Goal: Information Seeking & Learning: Learn about a topic

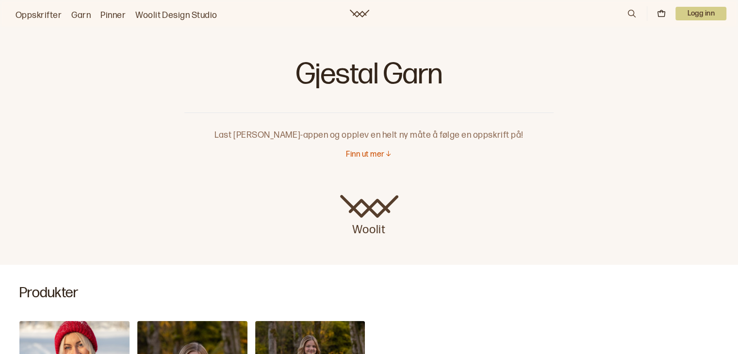
click at [33, 14] on link "Oppskrifter" at bounding box center [39, 16] width 46 height 14
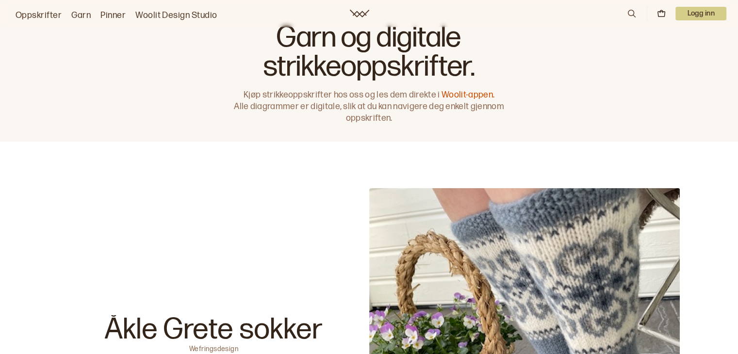
click at [83, 17] on link "Garn" at bounding box center [80, 16] width 19 height 14
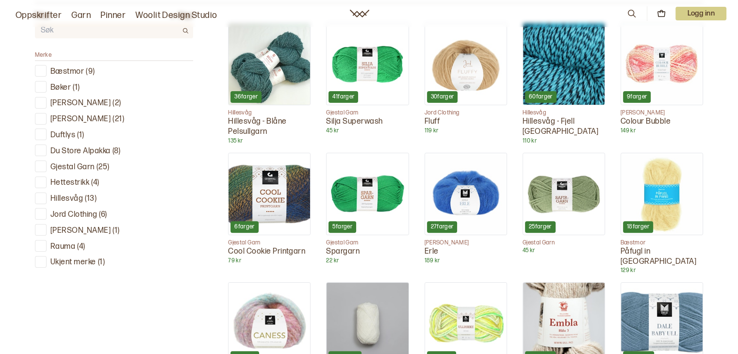
scroll to position [340, 0]
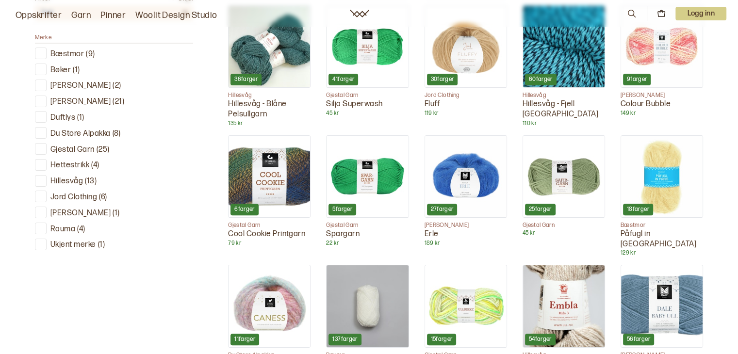
click at [86, 150] on p "Gjestal Garn" at bounding box center [72, 150] width 44 height 10
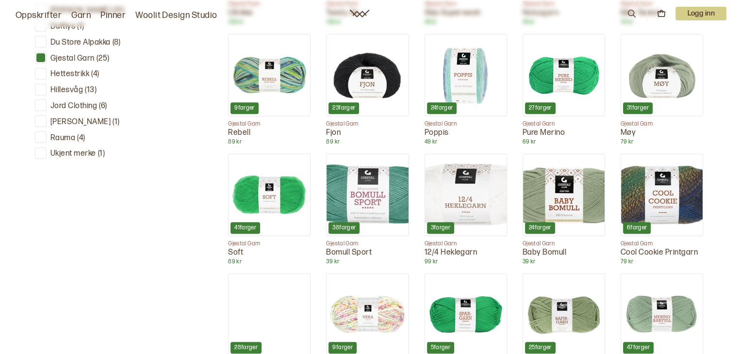
scroll to position [491, 0]
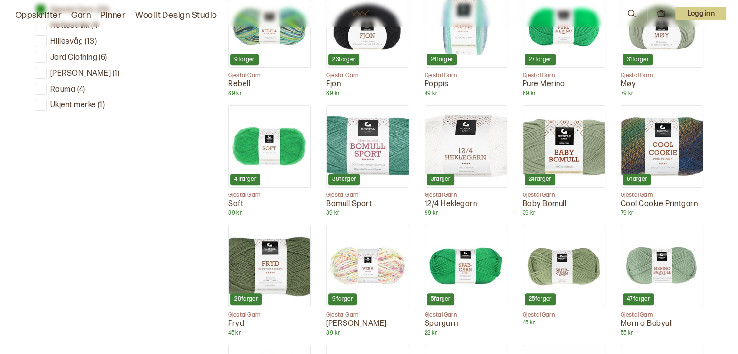
click at [667, 271] on img at bounding box center [662, 267] width 82 height 82
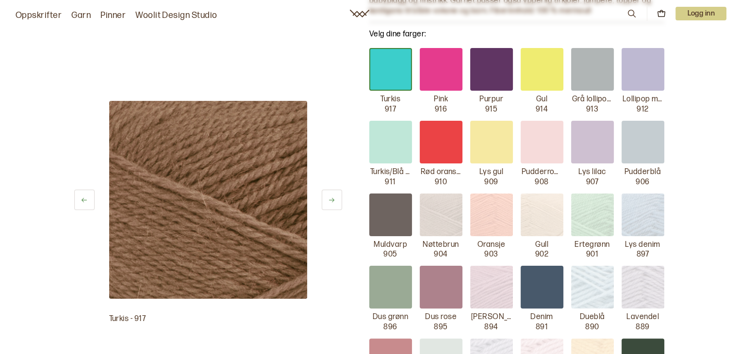
scroll to position [194, 0]
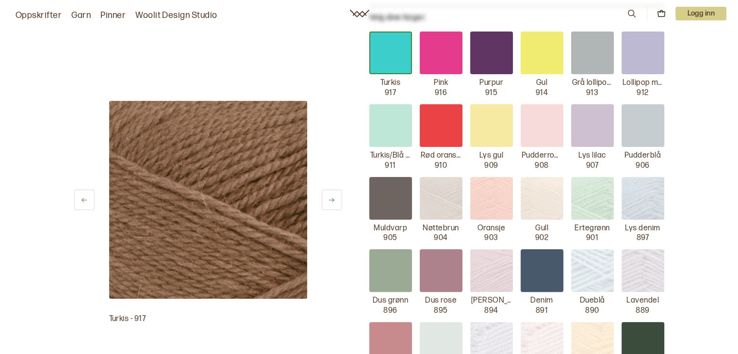
click at [41, 15] on link "Oppskrifter" at bounding box center [39, 16] width 46 height 14
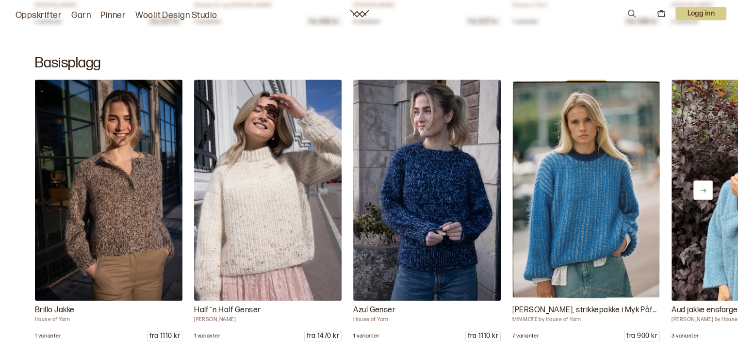
scroll to position [4803, 0]
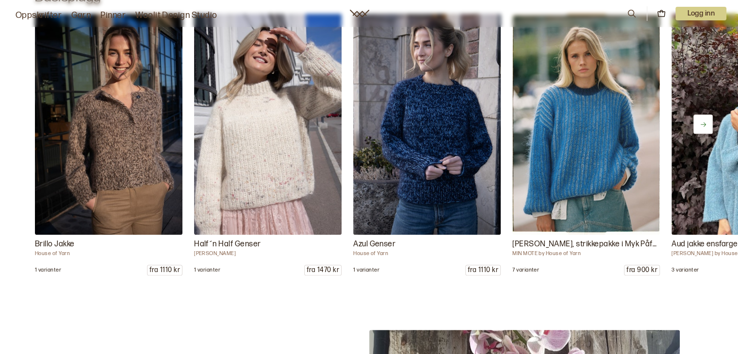
click at [697, 121] on button at bounding box center [702, 123] width 19 height 19
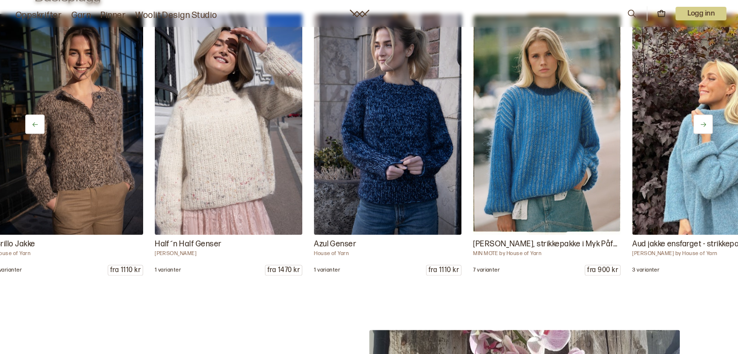
scroll to position [0, 159]
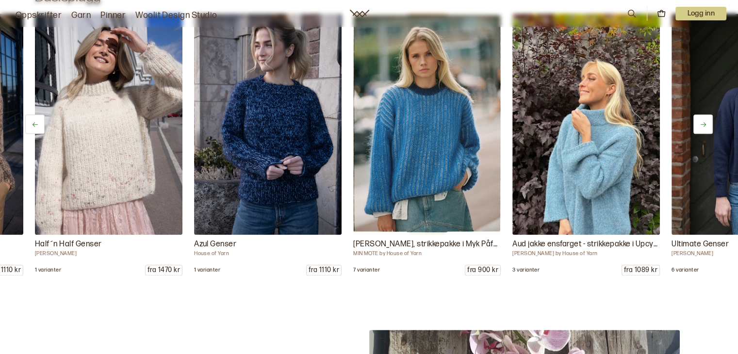
click at [697, 121] on button at bounding box center [702, 123] width 19 height 19
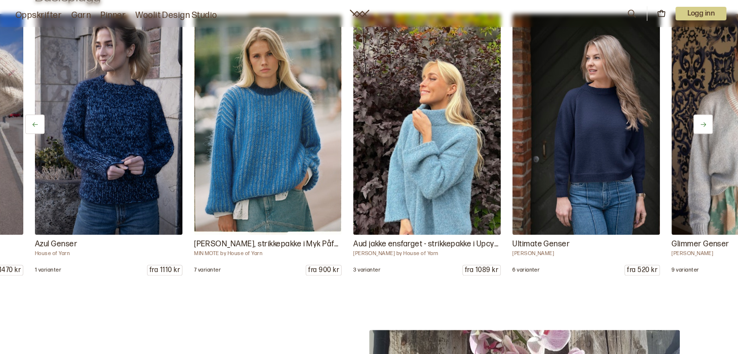
click at [697, 121] on button at bounding box center [702, 123] width 19 height 19
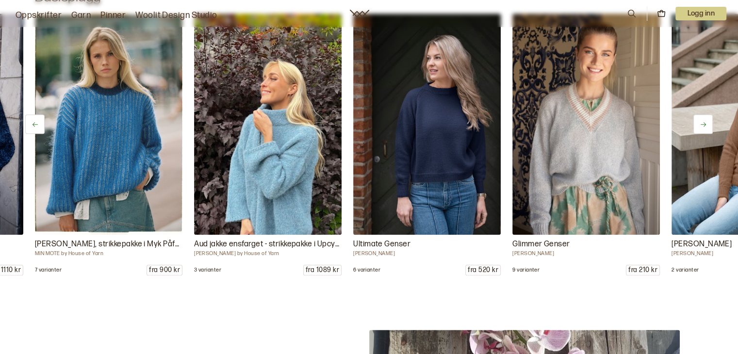
click at [697, 121] on button at bounding box center [702, 123] width 19 height 19
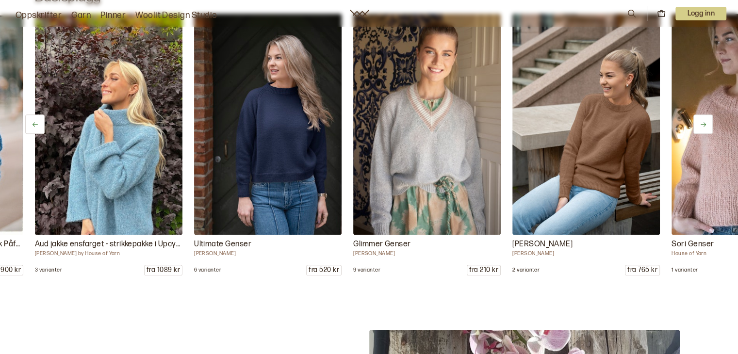
click at [697, 121] on button at bounding box center [702, 123] width 19 height 19
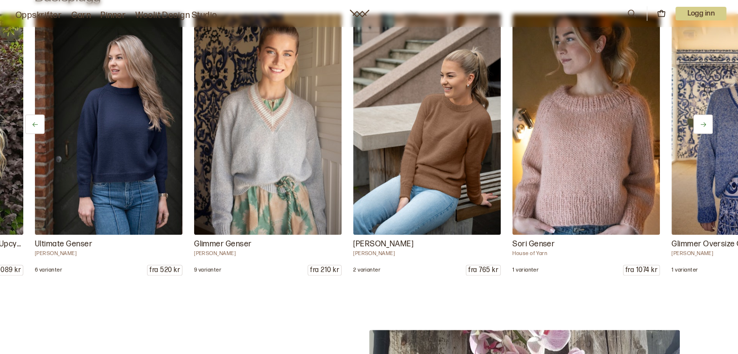
click at [697, 121] on button at bounding box center [702, 123] width 19 height 19
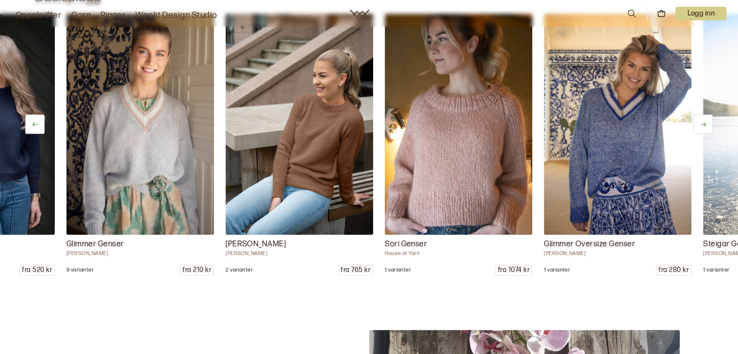
scroll to position [0, 955]
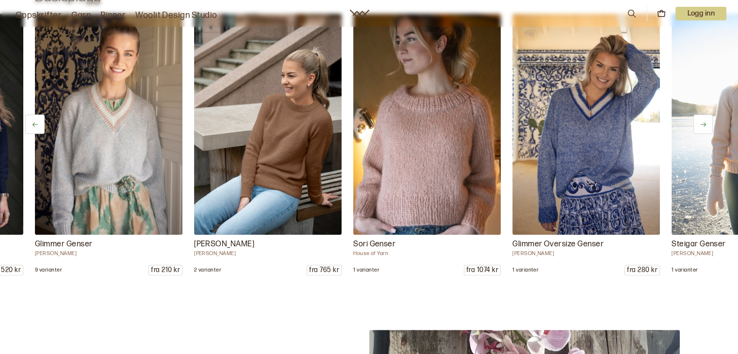
click at [697, 121] on button at bounding box center [702, 123] width 19 height 19
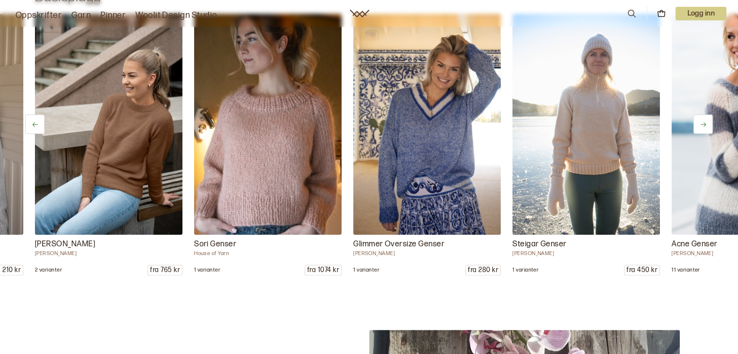
click at [697, 121] on button at bounding box center [702, 123] width 19 height 19
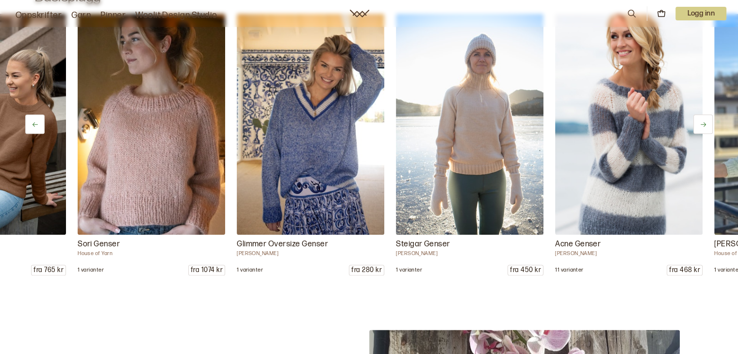
scroll to position [0, 1273]
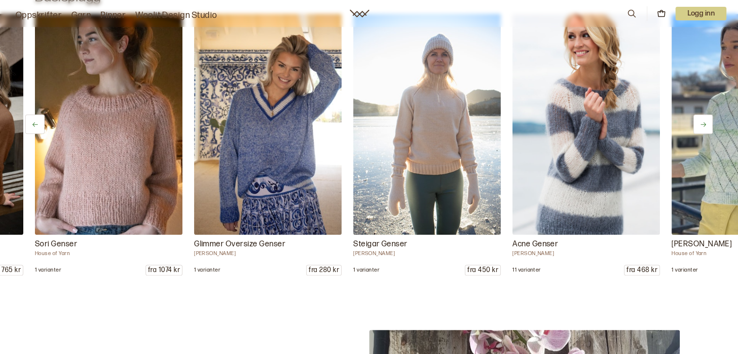
click at [697, 121] on button at bounding box center [702, 123] width 19 height 19
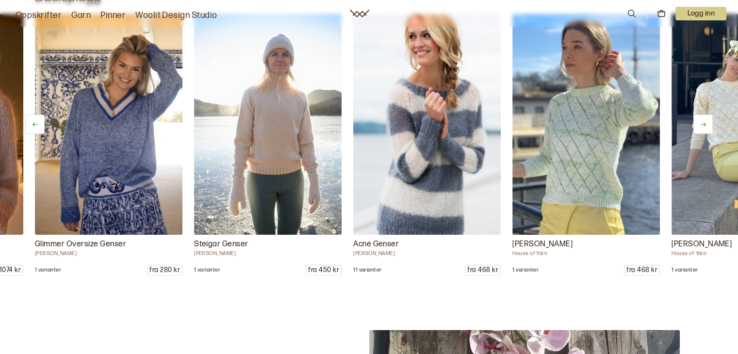
click at [697, 121] on button at bounding box center [702, 123] width 19 height 19
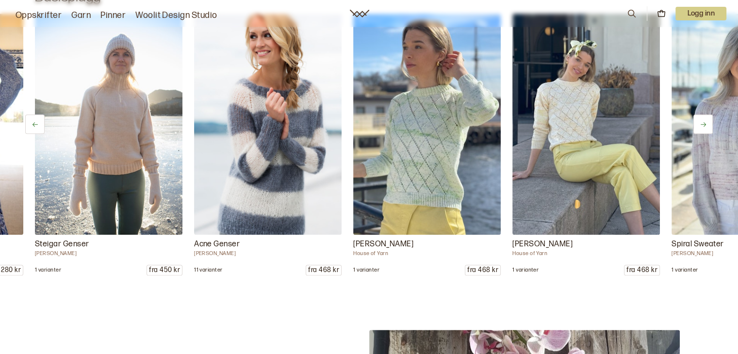
click at [697, 121] on button at bounding box center [702, 123] width 19 height 19
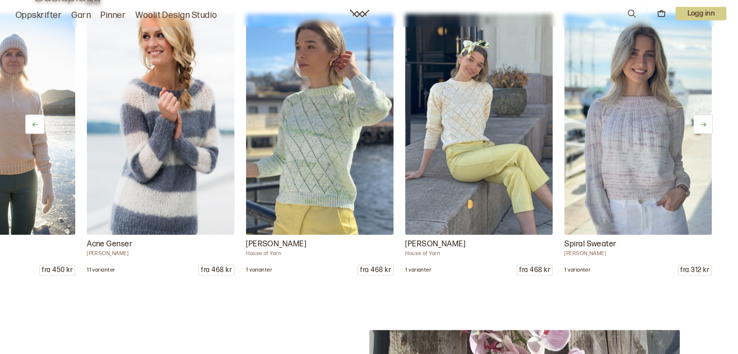
scroll to position [0, 1707]
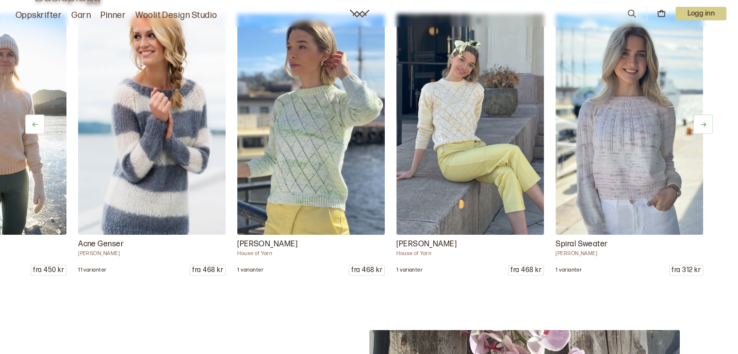
click at [697, 121] on button at bounding box center [702, 123] width 19 height 19
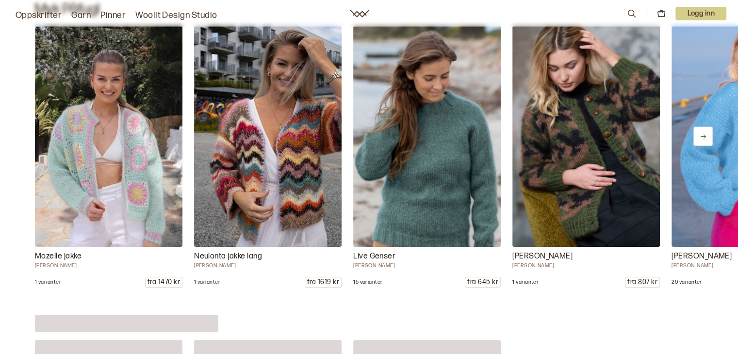
scroll to position [7471, 0]
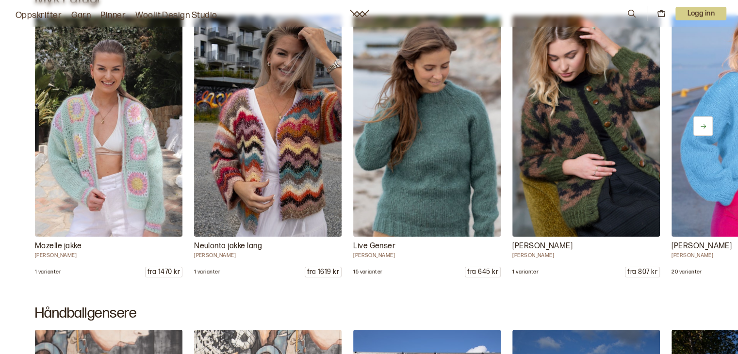
click at [703, 123] on icon at bounding box center [703, 126] width 7 height 7
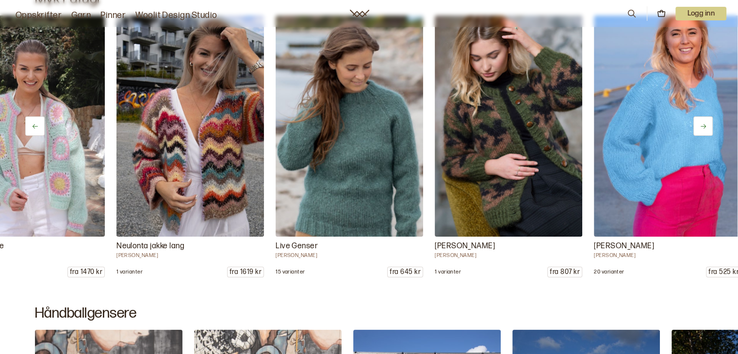
scroll to position [0, 159]
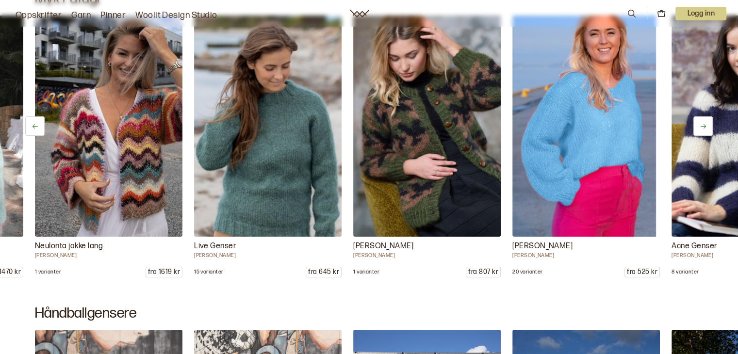
click at [703, 123] on icon at bounding box center [703, 126] width 7 height 7
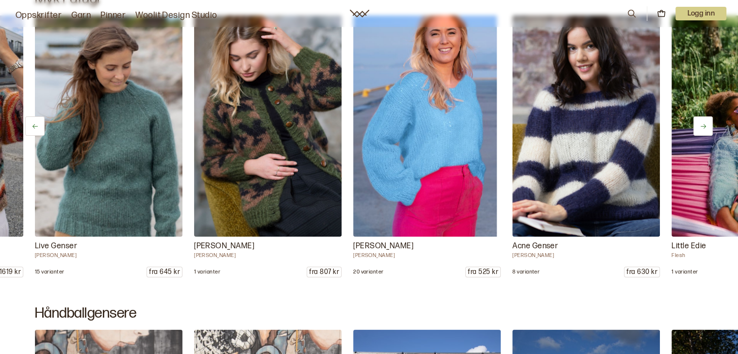
click at [703, 123] on icon at bounding box center [703, 126] width 7 height 7
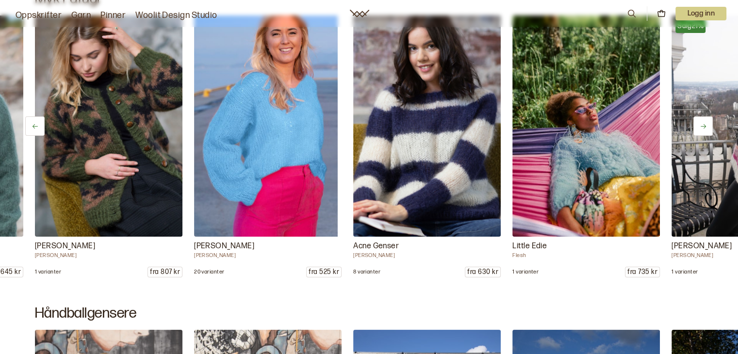
click at [703, 123] on icon at bounding box center [703, 126] width 7 height 7
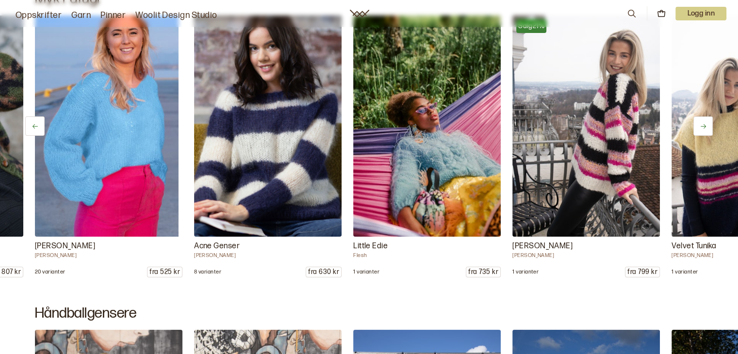
click at [703, 123] on icon at bounding box center [703, 126] width 7 height 7
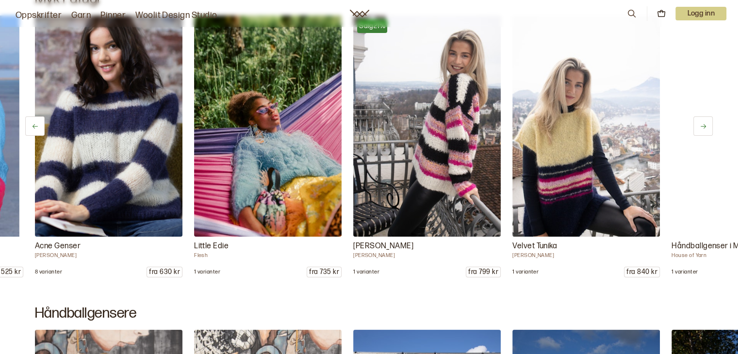
click at [703, 123] on icon at bounding box center [703, 126] width 7 height 7
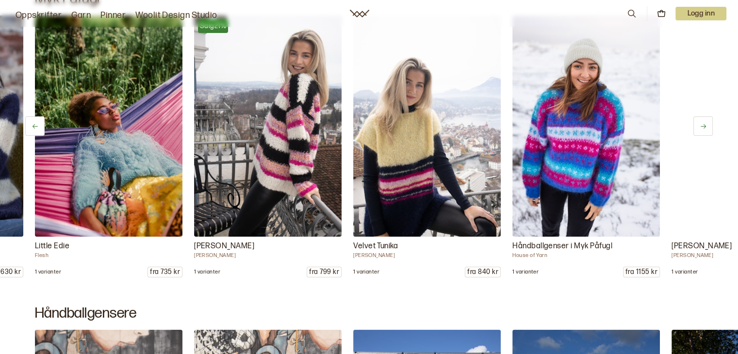
click at [703, 123] on icon at bounding box center [703, 126] width 7 height 7
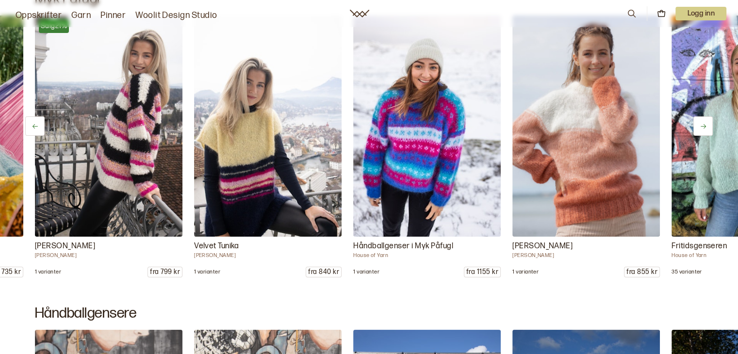
click at [703, 123] on icon at bounding box center [703, 126] width 7 height 7
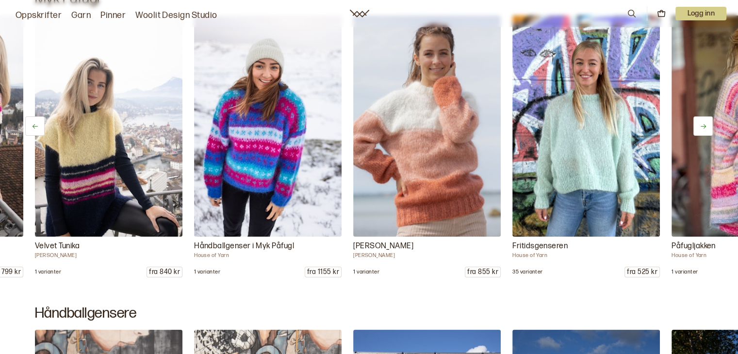
click at [703, 123] on icon at bounding box center [703, 126] width 7 height 7
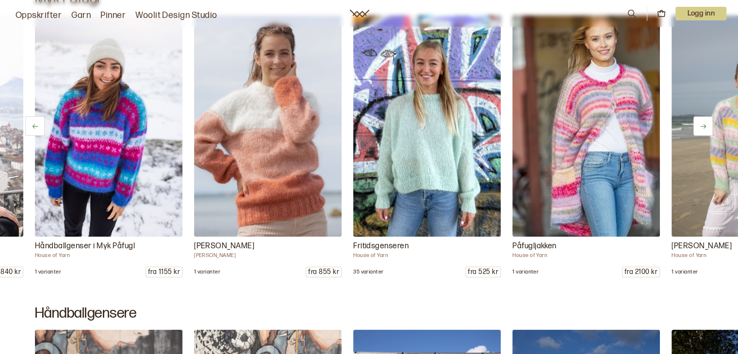
click at [703, 123] on icon at bounding box center [703, 126] width 7 height 7
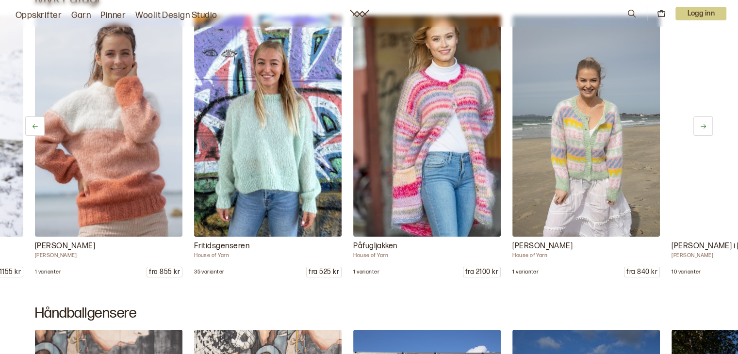
click at [703, 123] on icon at bounding box center [703, 126] width 7 height 7
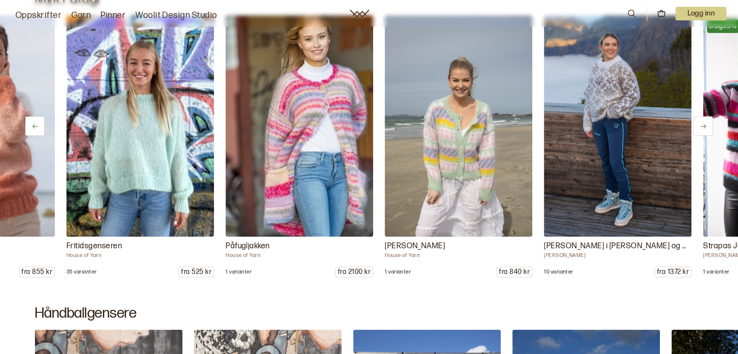
scroll to position [0, 1750]
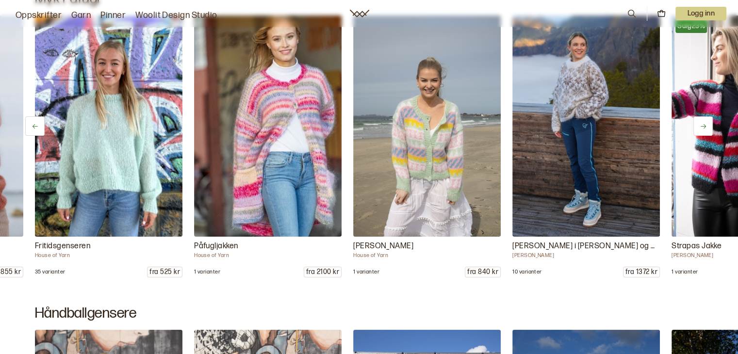
click at [703, 123] on icon at bounding box center [703, 126] width 7 height 7
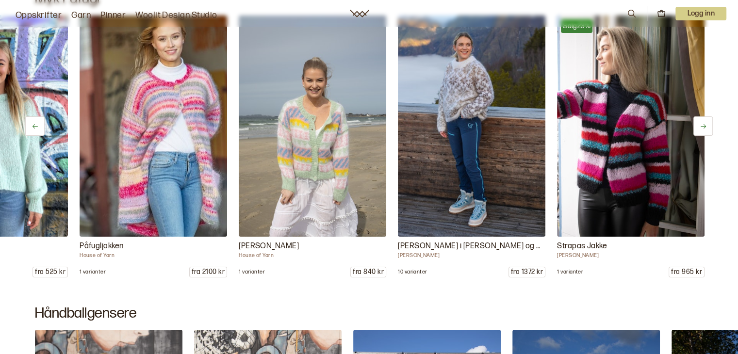
scroll to position [0, 1866]
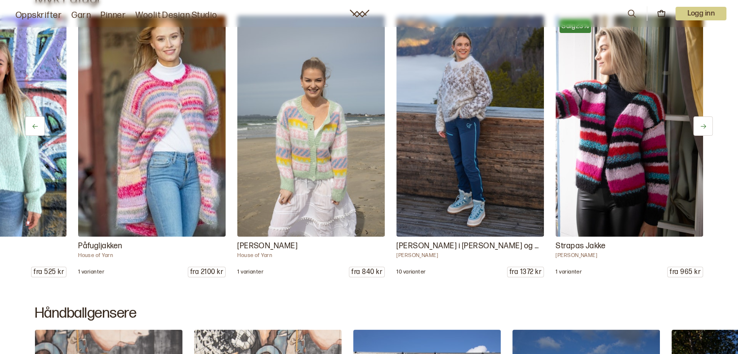
click at [703, 123] on icon at bounding box center [703, 126] width 7 height 7
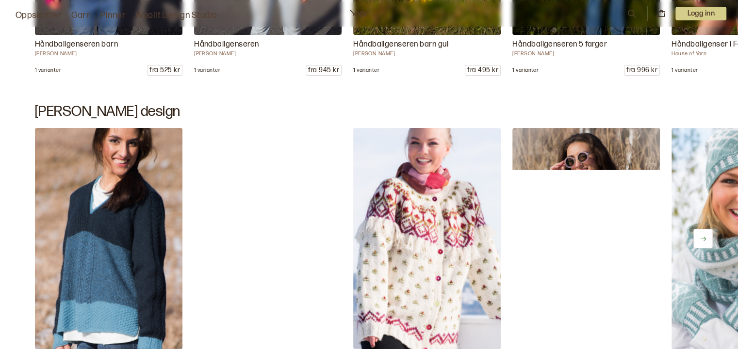
scroll to position [8005, 0]
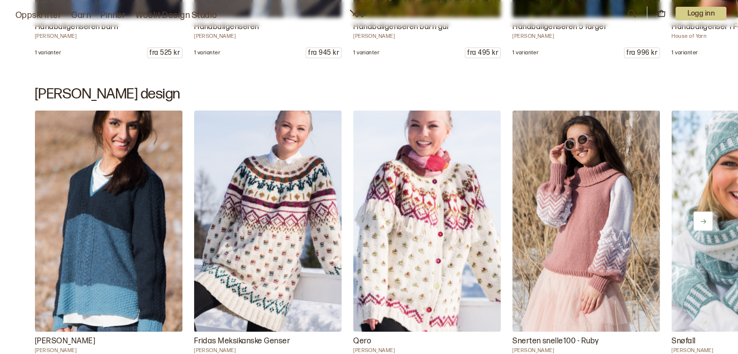
click at [702, 218] on icon at bounding box center [703, 221] width 7 height 7
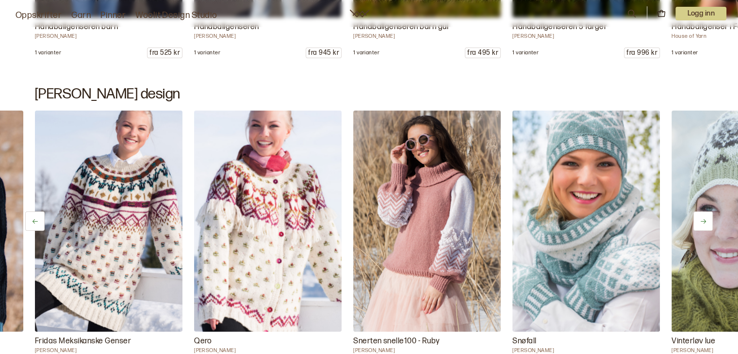
click at [702, 218] on icon at bounding box center [703, 221] width 7 height 7
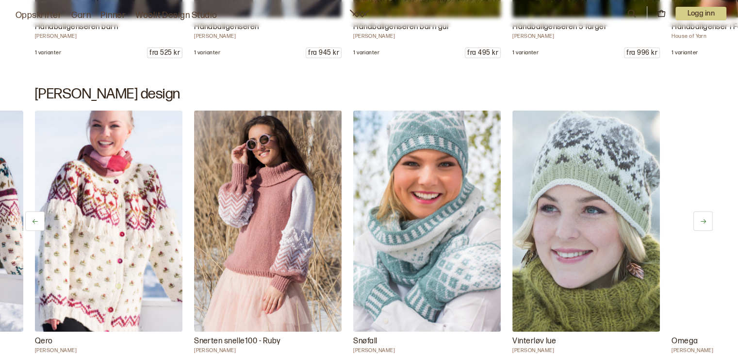
click at [702, 218] on icon at bounding box center [703, 221] width 7 height 7
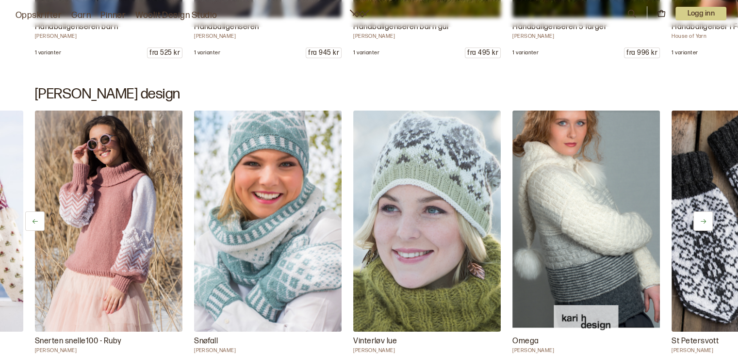
click at [702, 218] on icon at bounding box center [703, 221] width 7 height 7
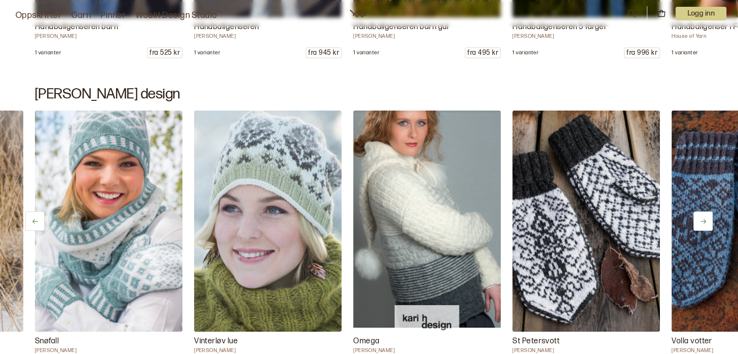
click at [702, 218] on icon at bounding box center [703, 221] width 7 height 7
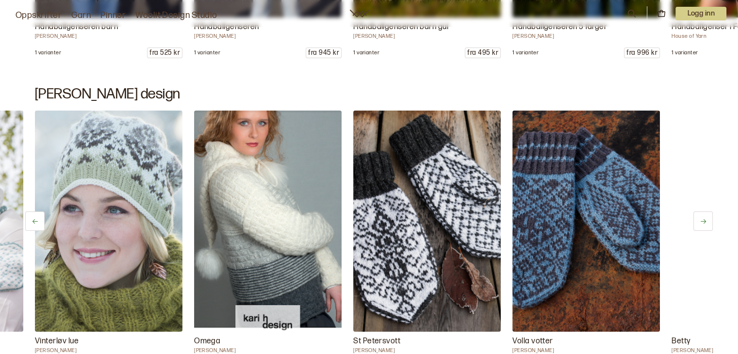
click at [702, 218] on icon at bounding box center [703, 221] width 7 height 7
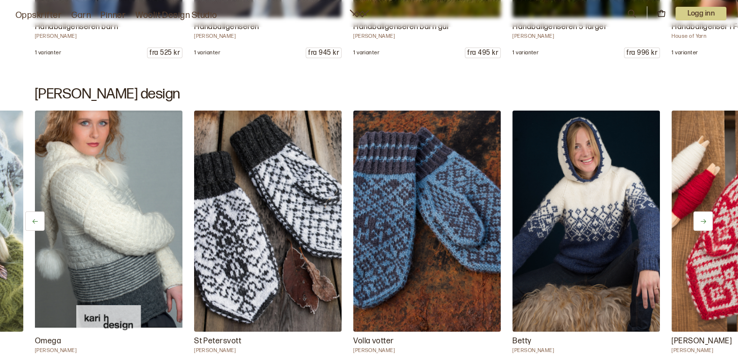
click at [702, 218] on icon at bounding box center [703, 221] width 7 height 7
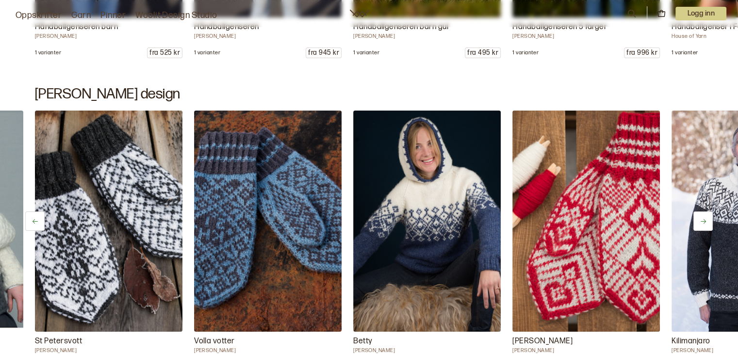
click at [702, 218] on icon at bounding box center [703, 221] width 7 height 7
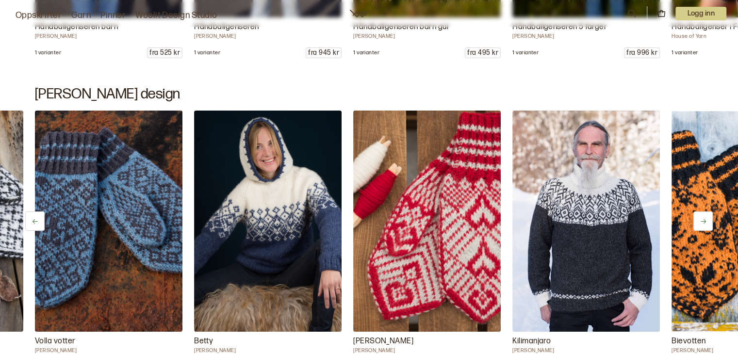
click at [702, 218] on icon at bounding box center [703, 221] width 7 height 7
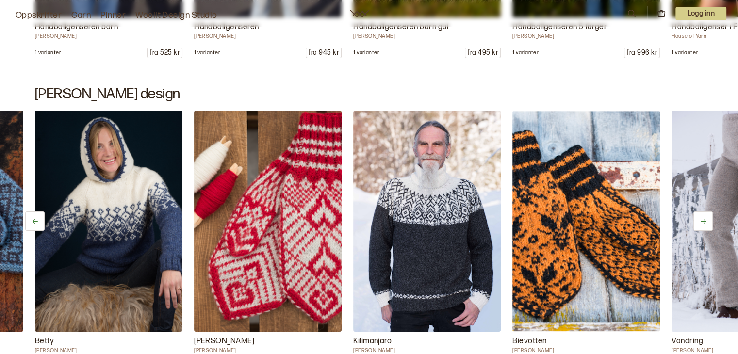
click at [702, 218] on icon at bounding box center [703, 221] width 7 height 7
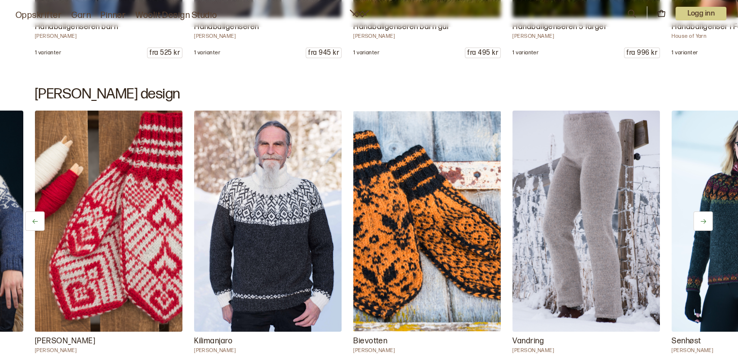
click at [702, 218] on icon at bounding box center [703, 221] width 7 height 7
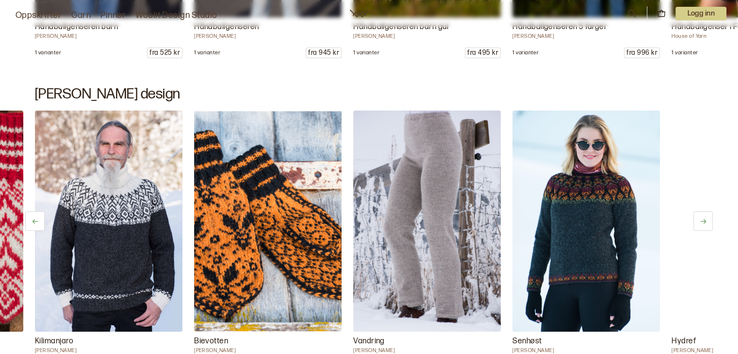
click at [702, 218] on icon at bounding box center [703, 221] width 7 height 7
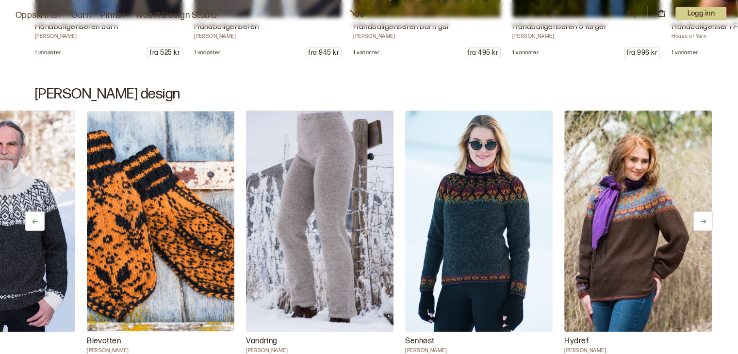
scroll to position [0, 1866]
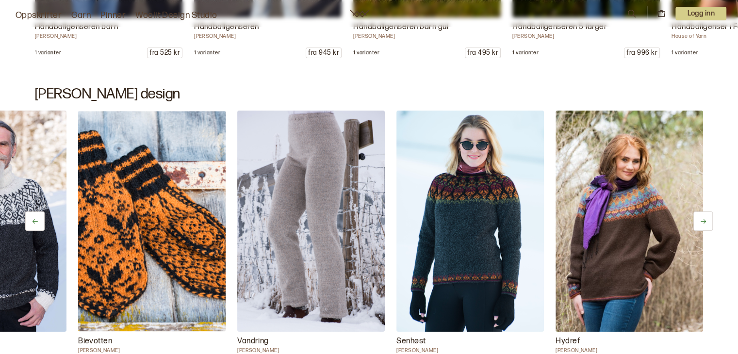
click at [702, 218] on icon at bounding box center [703, 221] width 7 height 7
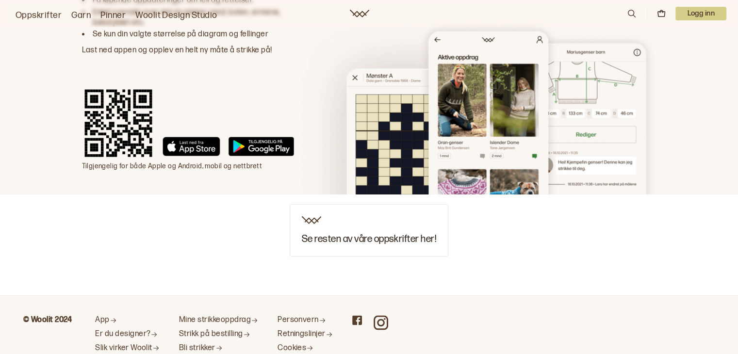
scroll to position [1162, 0]
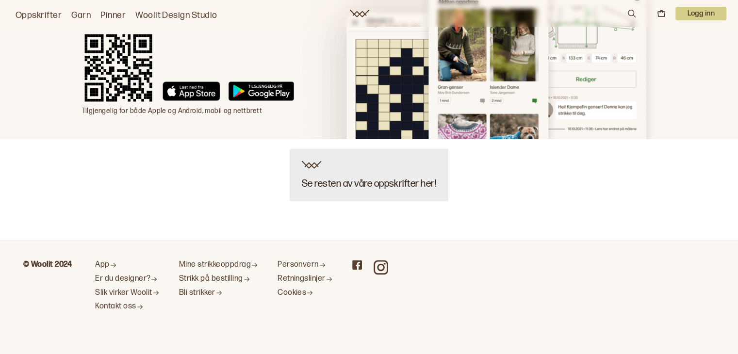
click at [366, 181] on h3 "Se resten av våre oppskrifter her!" at bounding box center [369, 184] width 134 height 11
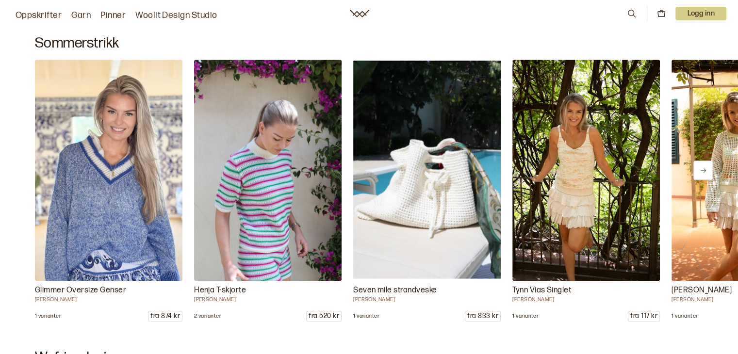
scroll to position [534, 0]
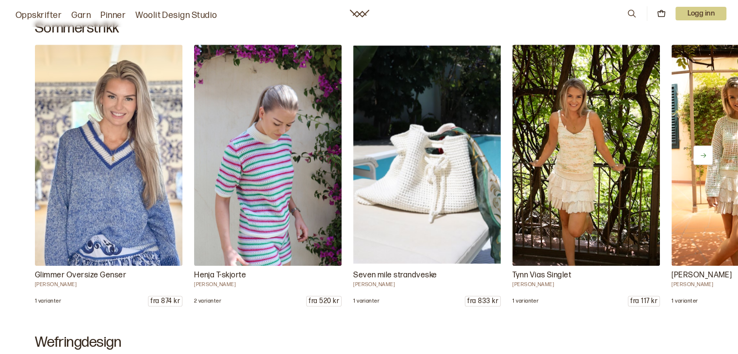
click at [707, 156] on button at bounding box center [702, 155] width 19 height 19
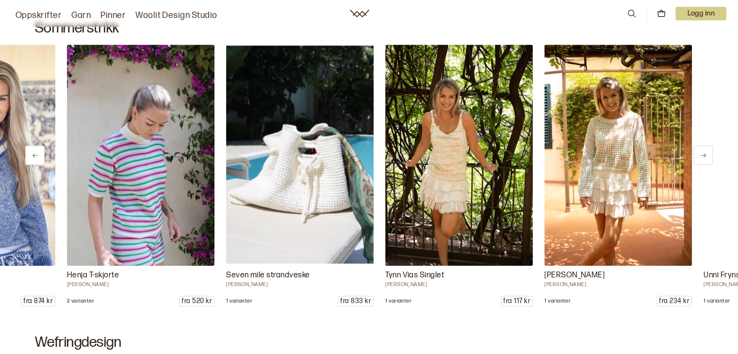
scroll to position [0, 159]
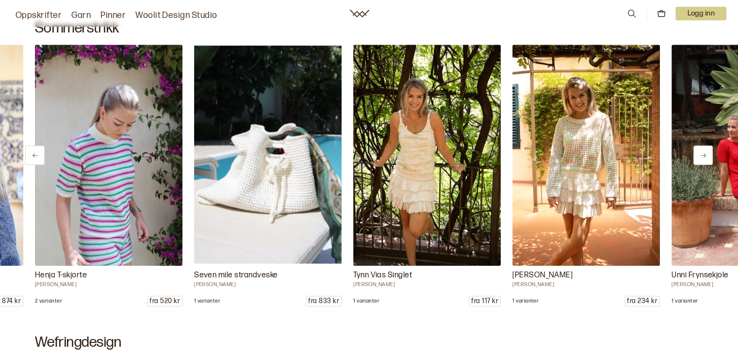
click at [707, 156] on button at bounding box center [702, 155] width 19 height 19
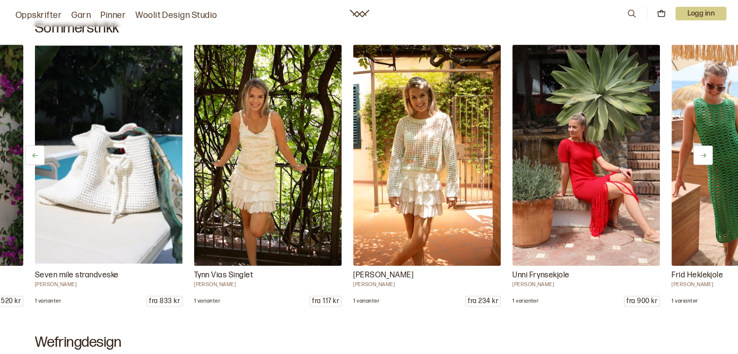
click at [707, 156] on button at bounding box center [702, 155] width 19 height 19
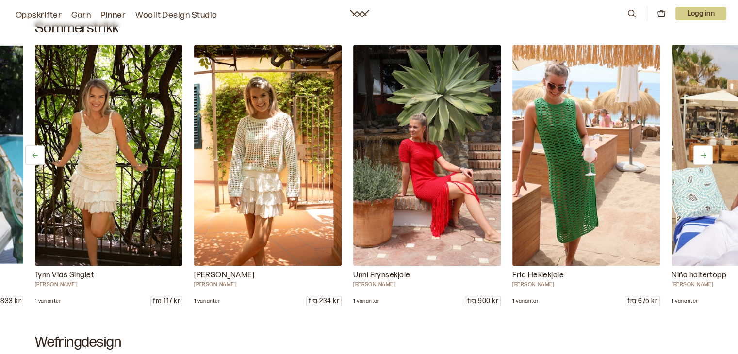
click at [707, 156] on button at bounding box center [702, 155] width 19 height 19
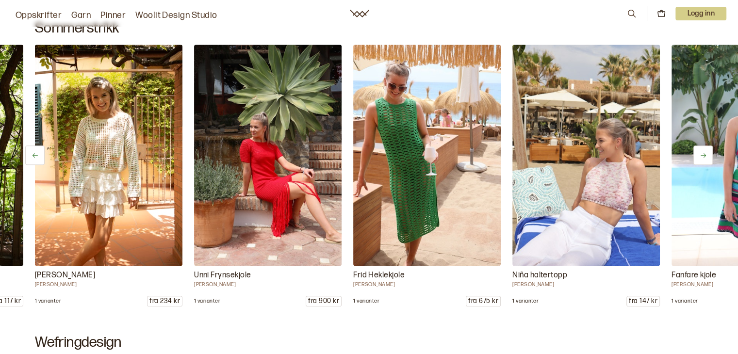
click at [707, 156] on button at bounding box center [702, 155] width 19 height 19
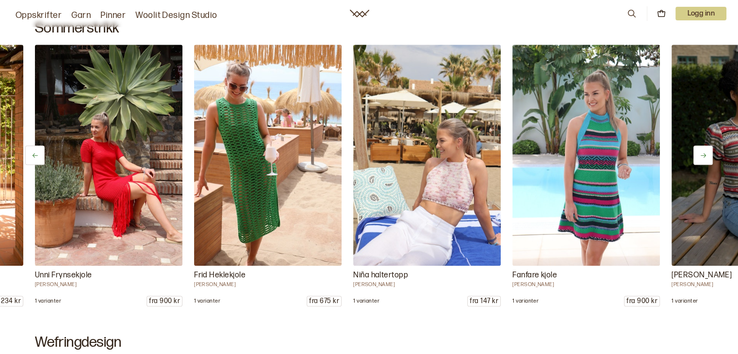
click at [707, 156] on button at bounding box center [702, 155] width 19 height 19
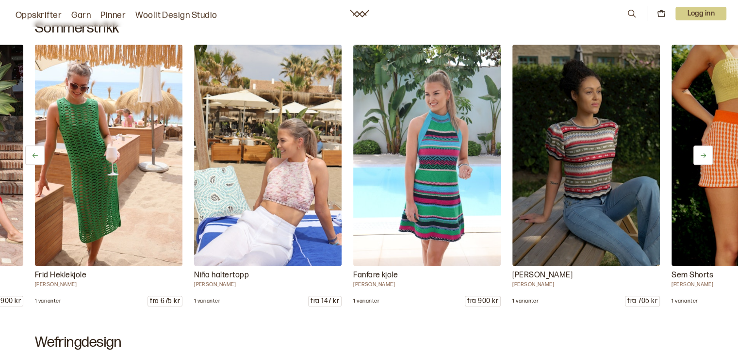
click at [707, 156] on button at bounding box center [702, 155] width 19 height 19
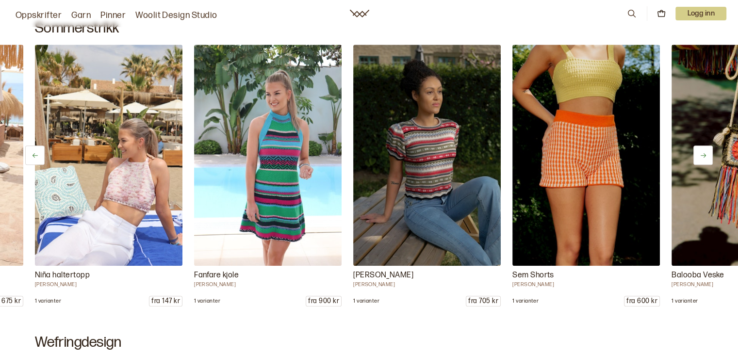
click at [707, 156] on button at bounding box center [702, 155] width 19 height 19
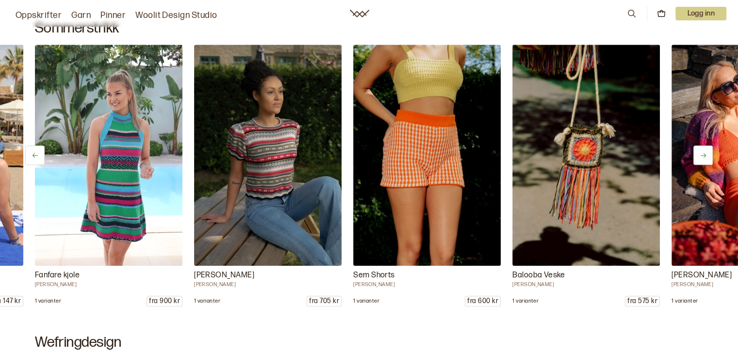
click at [707, 156] on button at bounding box center [702, 155] width 19 height 19
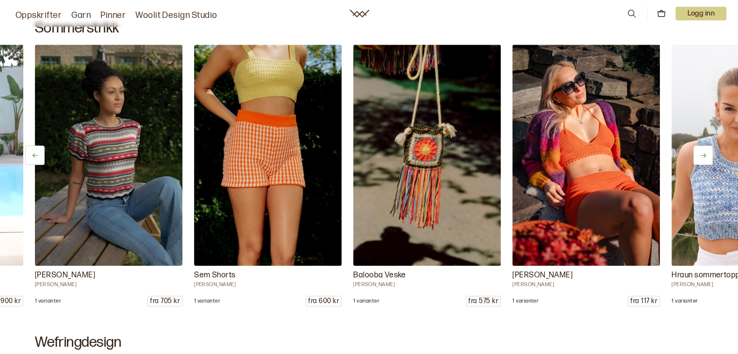
click at [707, 156] on button at bounding box center [702, 155] width 19 height 19
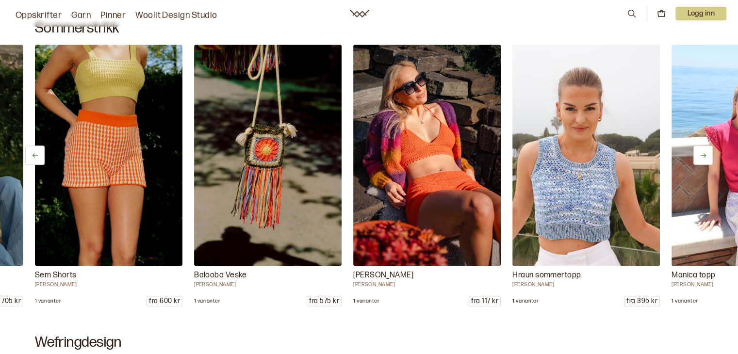
click at [707, 156] on button at bounding box center [702, 155] width 19 height 19
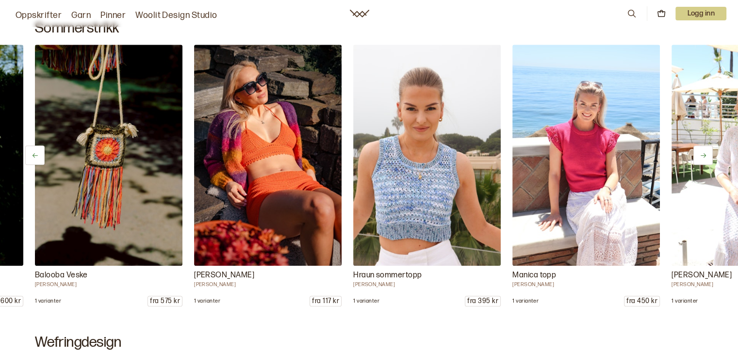
click at [707, 156] on button at bounding box center [702, 155] width 19 height 19
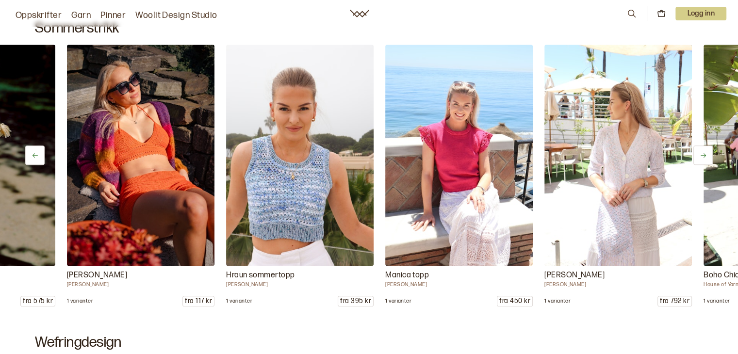
scroll to position [0, 1909]
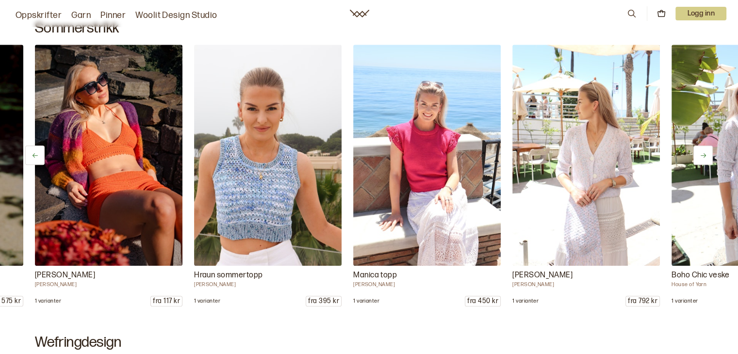
click at [707, 156] on button at bounding box center [702, 155] width 19 height 19
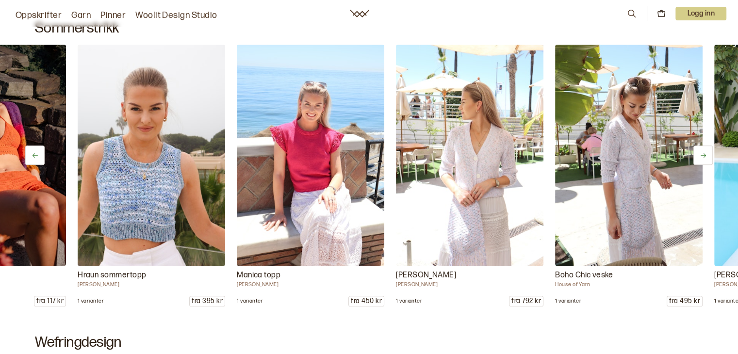
scroll to position [0, 2069]
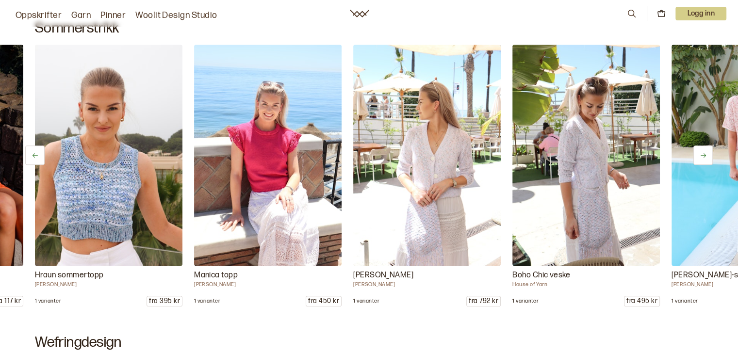
click at [705, 161] on button at bounding box center [702, 155] width 19 height 19
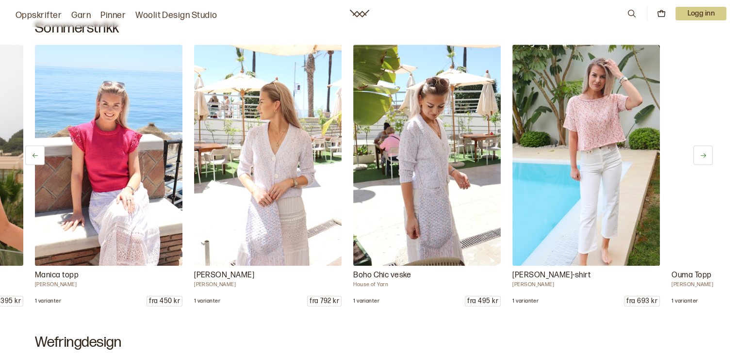
click at [705, 161] on button at bounding box center [702, 155] width 19 height 19
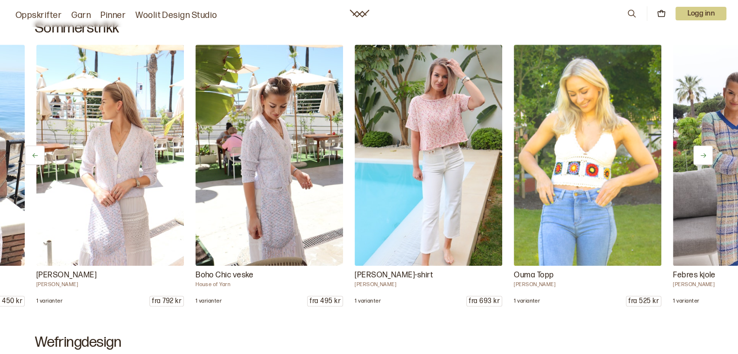
scroll to position [0, 2387]
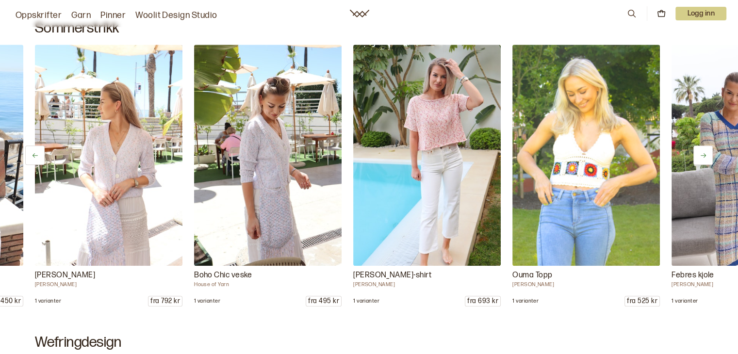
click at [710, 159] on button at bounding box center [702, 155] width 19 height 19
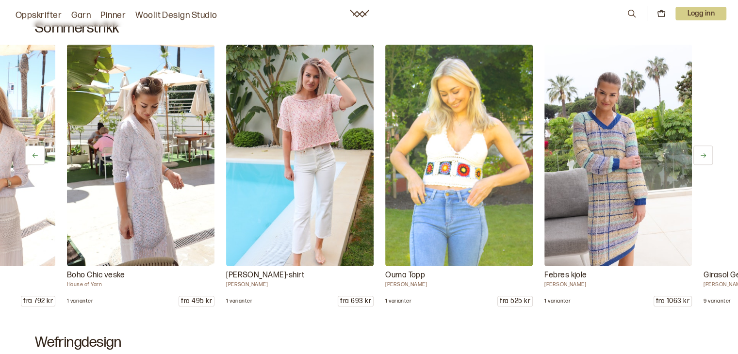
scroll to position [0, 2546]
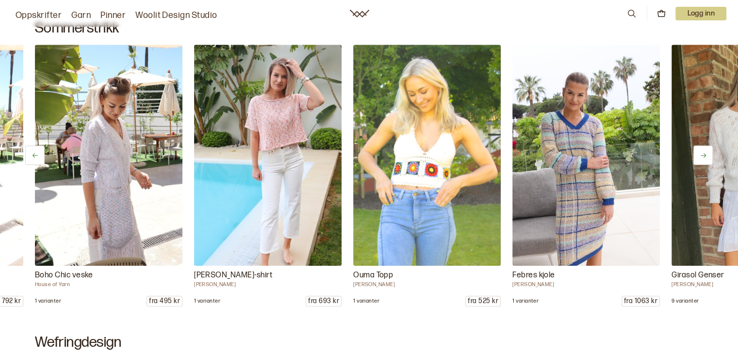
click at [710, 159] on button at bounding box center [702, 155] width 19 height 19
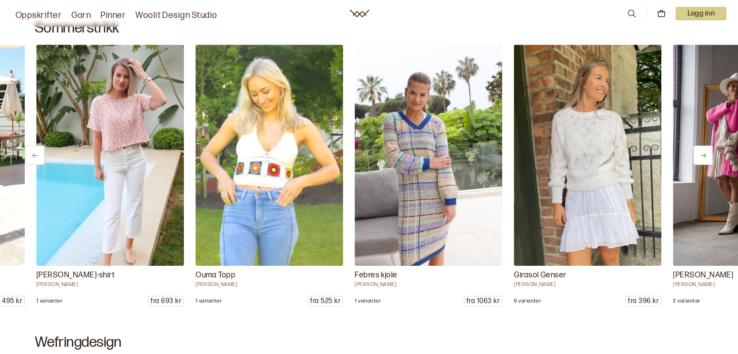
scroll to position [0, 2705]
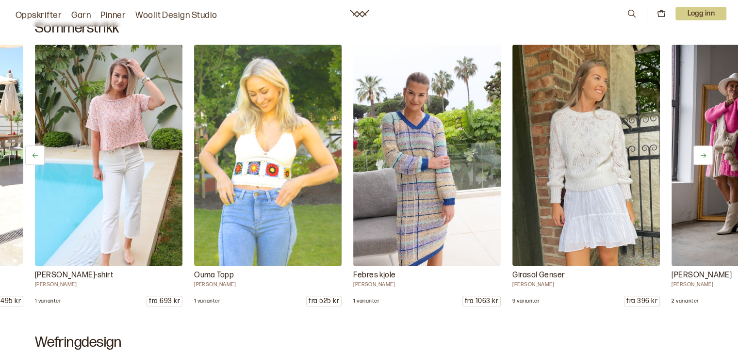
click at [710, 159] on button at bounding box center [702, 155] width 19 height 19
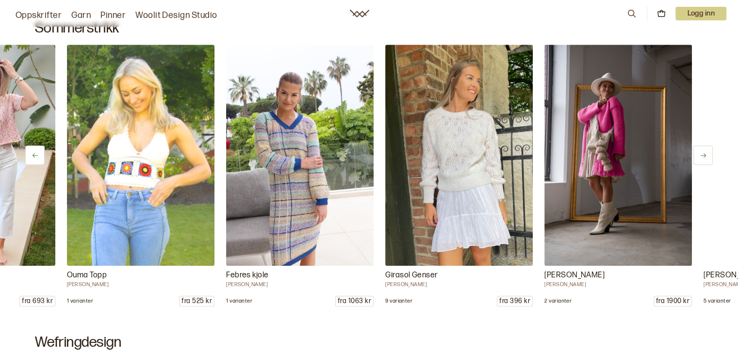
scroll to position [0, 2864]
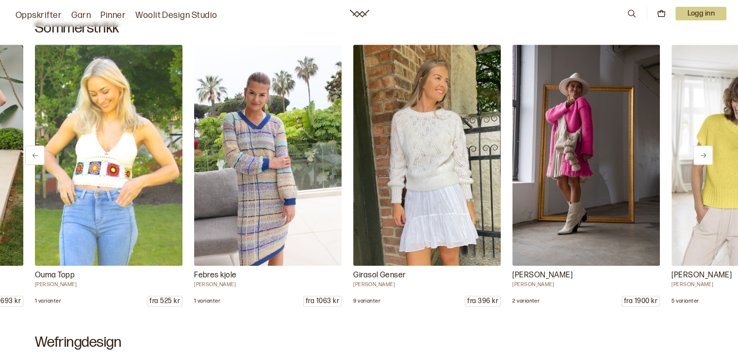
click at [710, 159] on button at bounding box center [702, 155] width 19 height 19
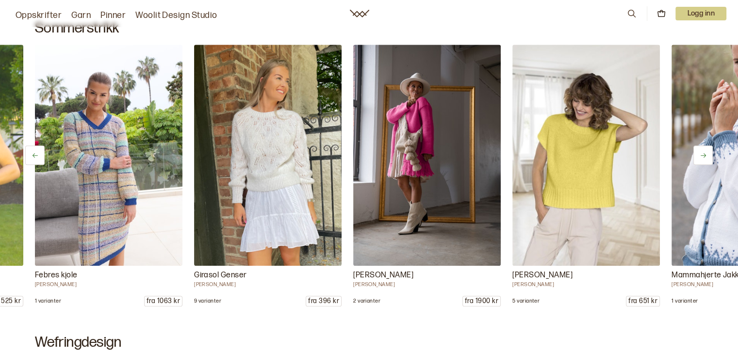
click at [710, 159] on button at bounding box center [702, 155] width 19 height 19
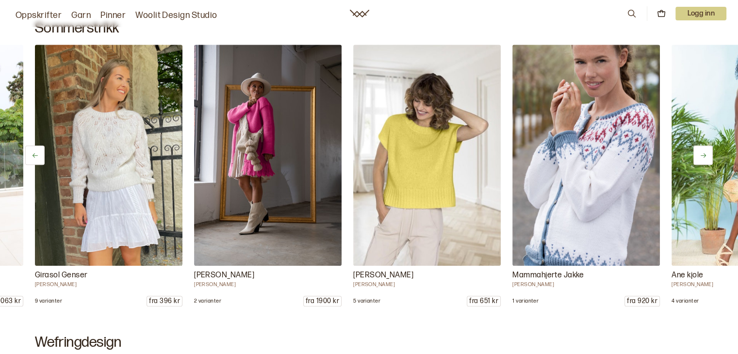
click at [710, 159] on button at bounding box center [702, 155] width 19 height 19
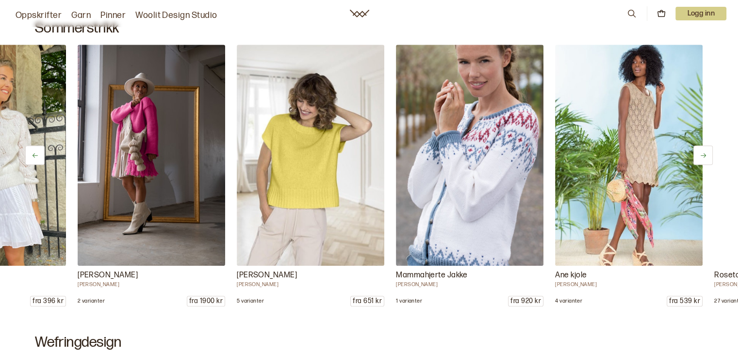
scroll to position [0, 3342]
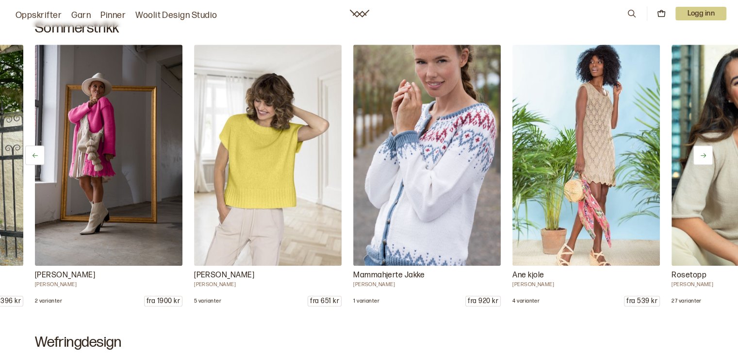
click at [710, 159] on button at bounding box center [702, 155] width 19 height 19
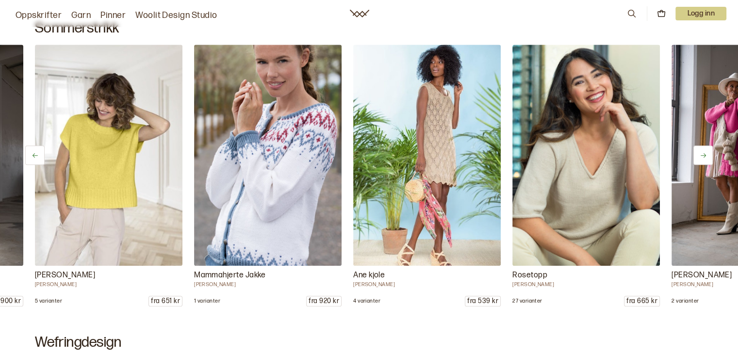
click at [710, 159] on button at bounding box center [702, 155] width 19 height 19
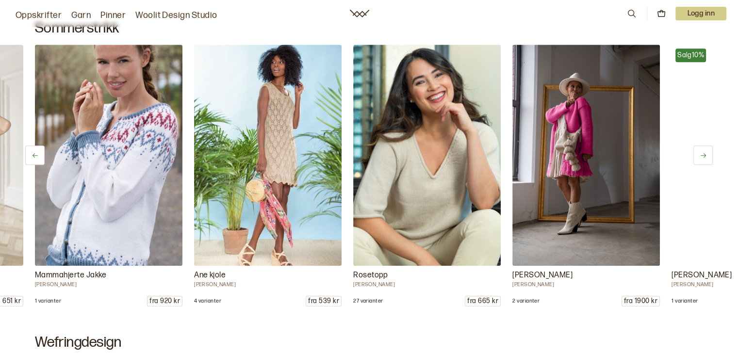
click at [710, 159] on button at bounding box center [702, 155] width 19 height 19
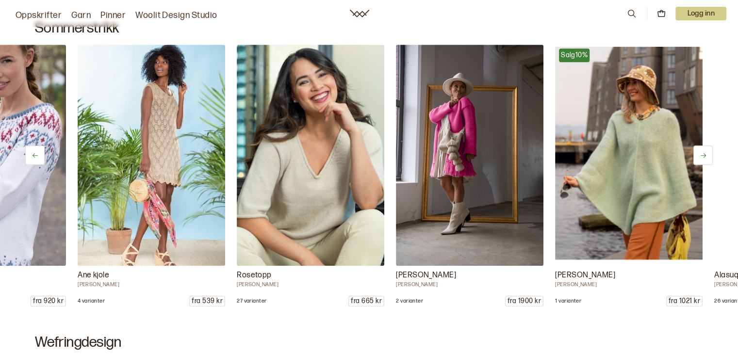
scroll to position [0, 3819]
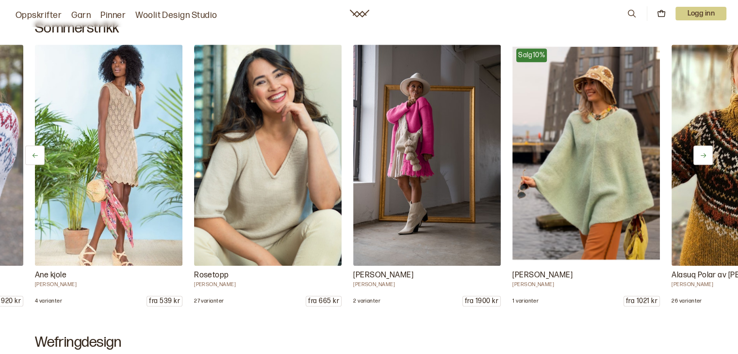
click at [710, 159] on button at bounding box center [702, 155] width 19 height 19
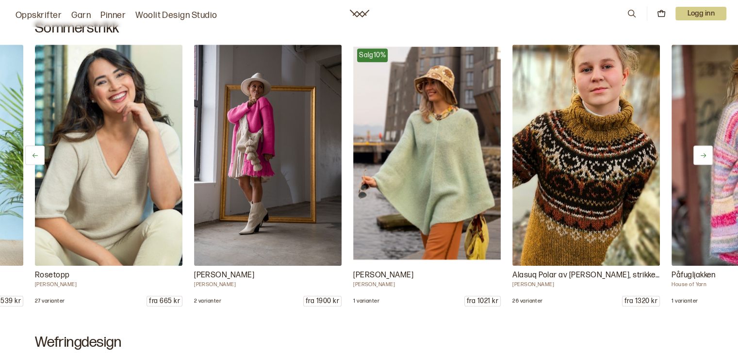
click at [710, 159] on button at bounding box center [702, 155] width 19 height 19
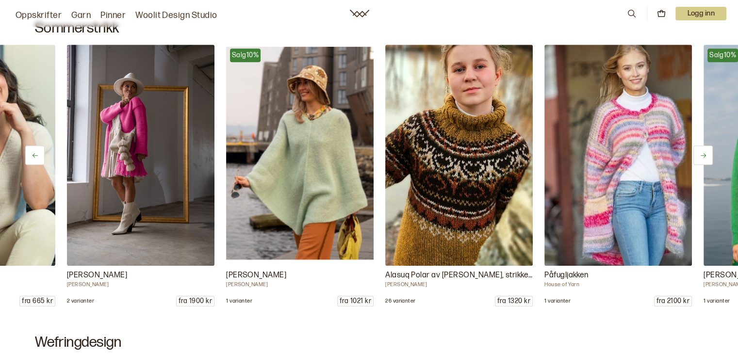
scroll to position [0, 4137]
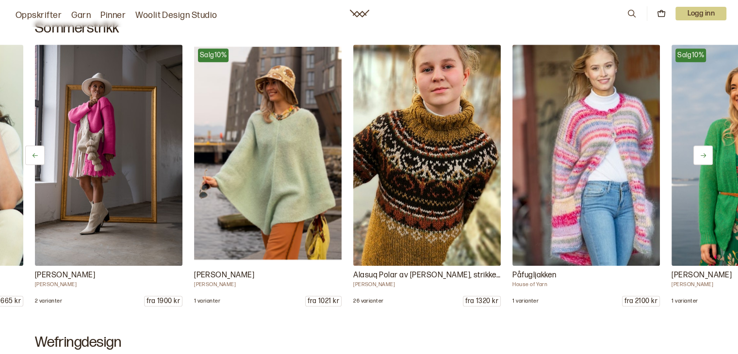
click at [706, 160] on button at bounding box center [702, 155] width 19 height 19
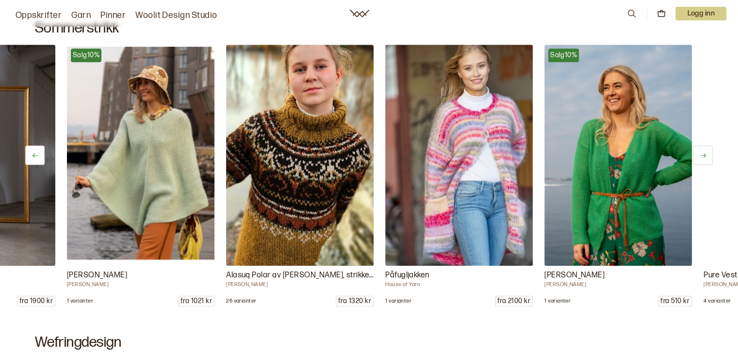
scroll to position [0, 4296]
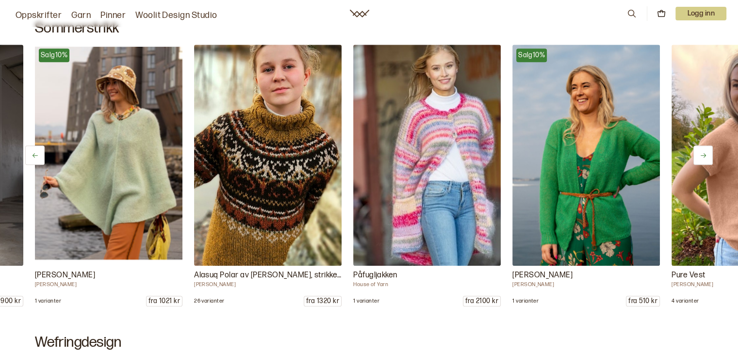
click at [706, 160] on button at bounding box center [702, 155] width 19 height 19
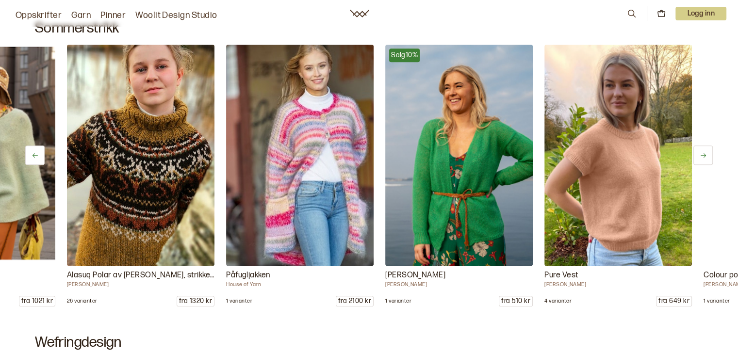
scroll to position [0, 4455]
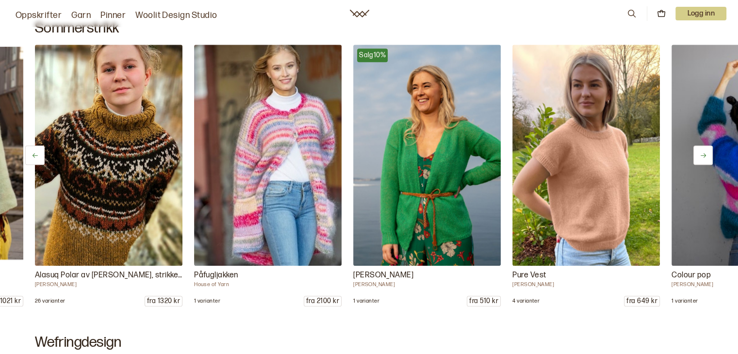
click at [698, 154] on button at bounding box center [702, 155] width 19 height 19
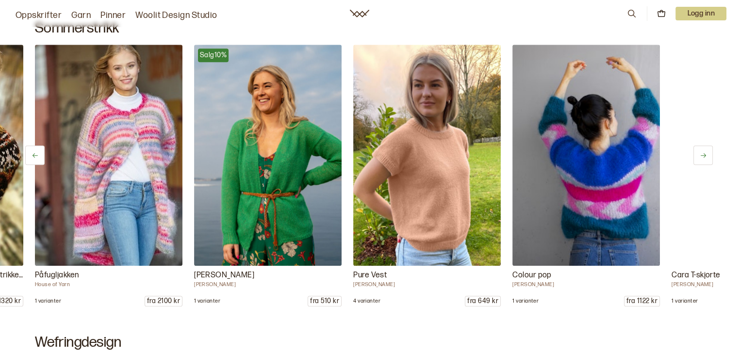
click at [698, 154] on button at bounding box center [702, 155] width 19 height 19
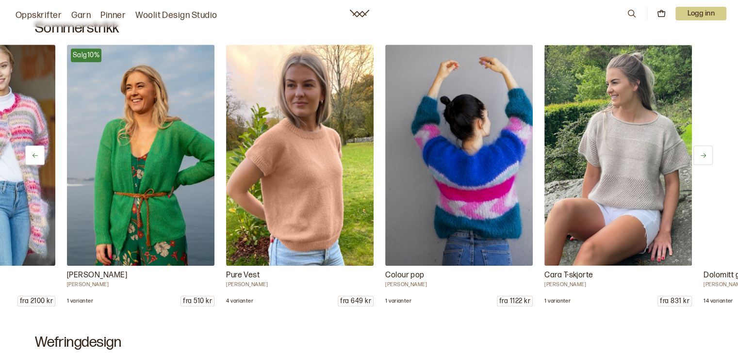
scroll to position [0, 4774]
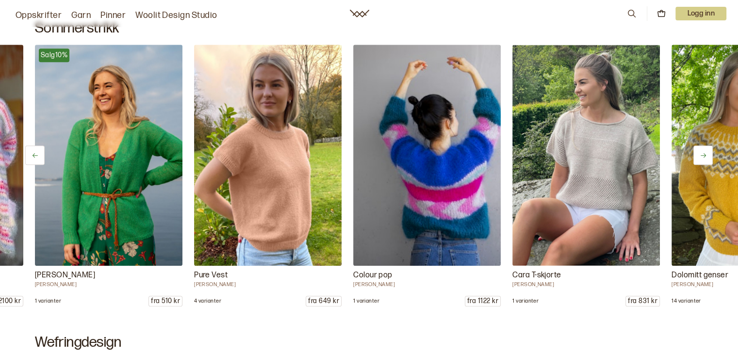
click at [698, 156] on button at bounding box center [702, 155] width 19 height 19
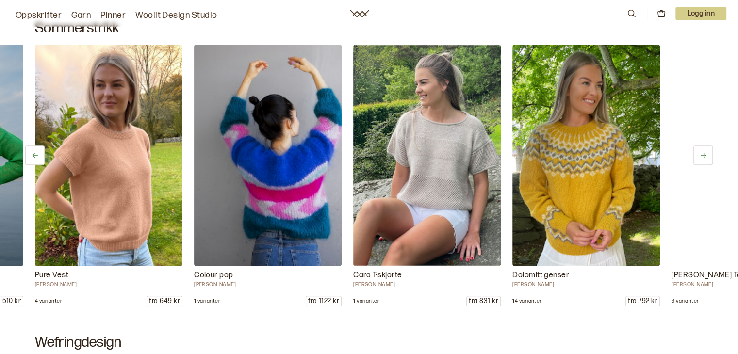
click at [698, 156] on button at bounding box center [702, 155] width 19 height 19
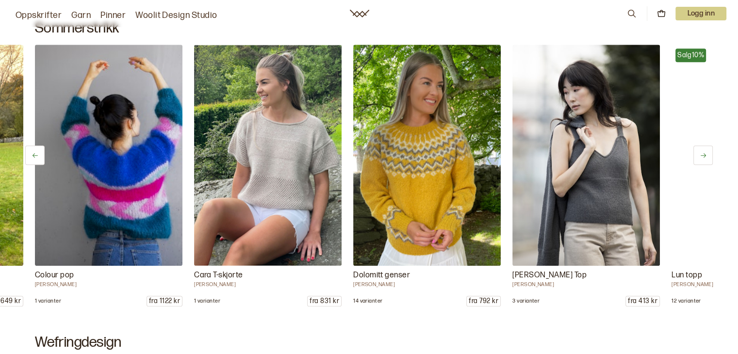
click at [698, 156] on button at bounding box center [702, 155] width 19 height 19
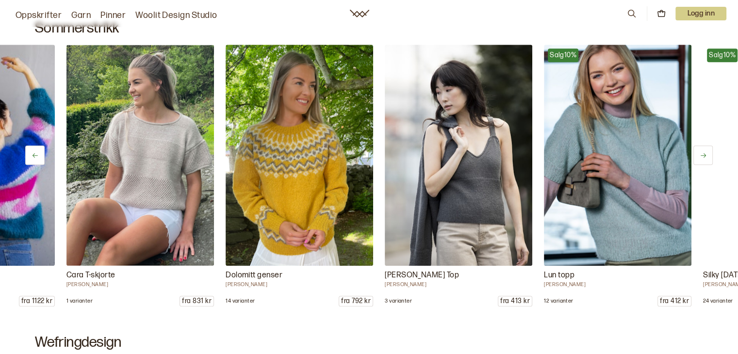
scroll to position [0, 5251]
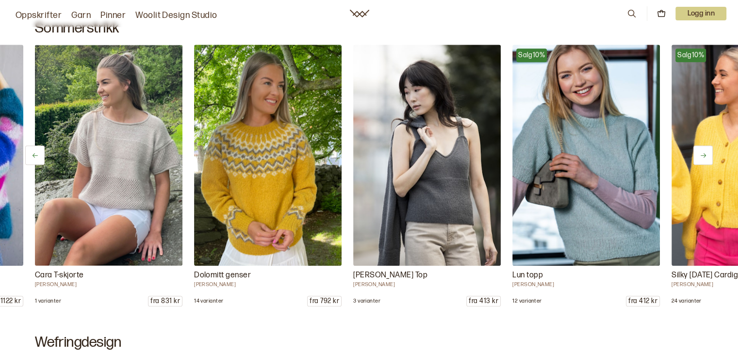
click at [698, 156] on button at bounding box center [702, 155] width 19 height 19
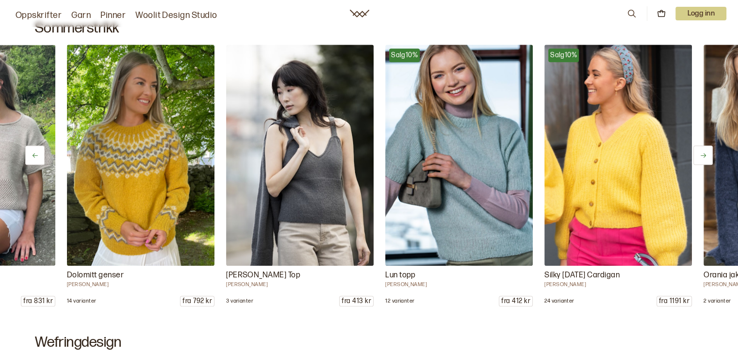
scroll to position [0, 5410]
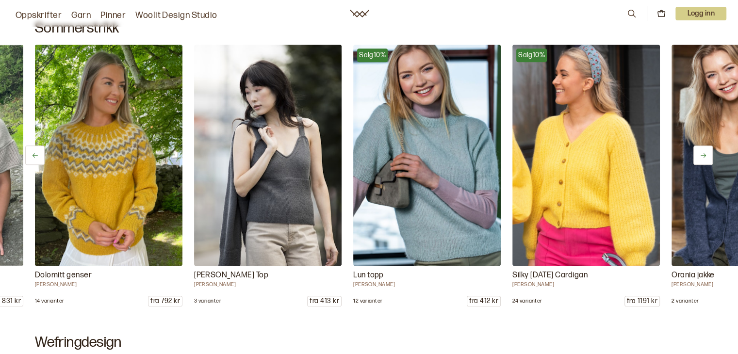
click at [698, 156] on button at bounding box center [702, 155] width 19 height 19
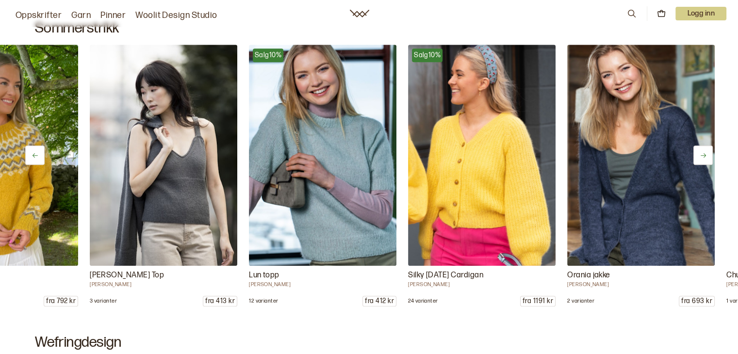
scroll to position [0, 5569]
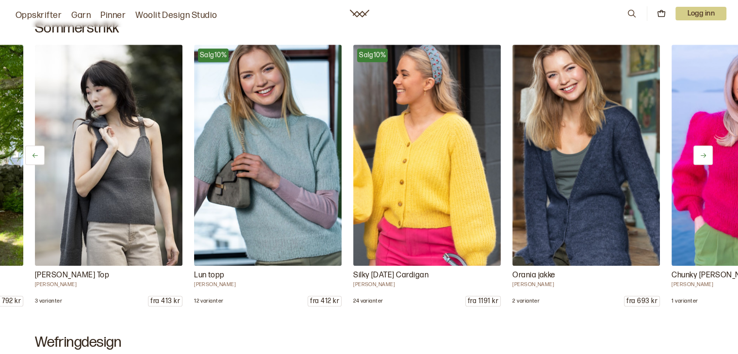
click at [698, 156] on button at bounding box center [702, 155] width 19 height 19
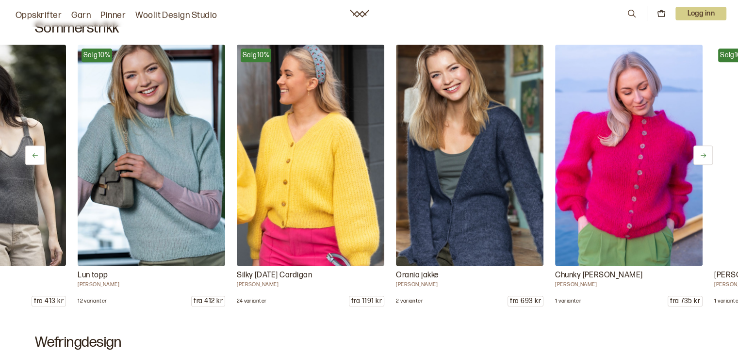
scroll to position [0, 5728]
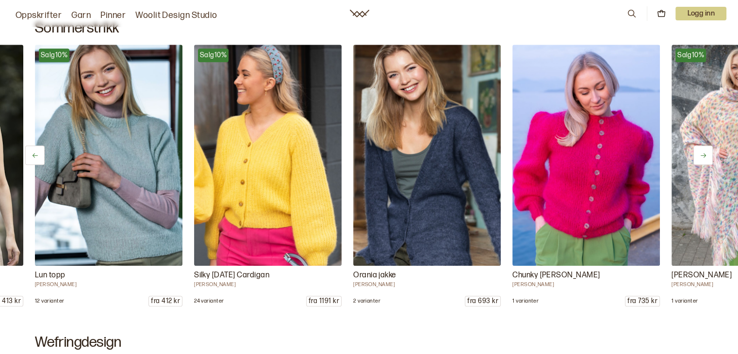
click at [698, 156] on button at bounding box center [702, 155] width 19 height 19
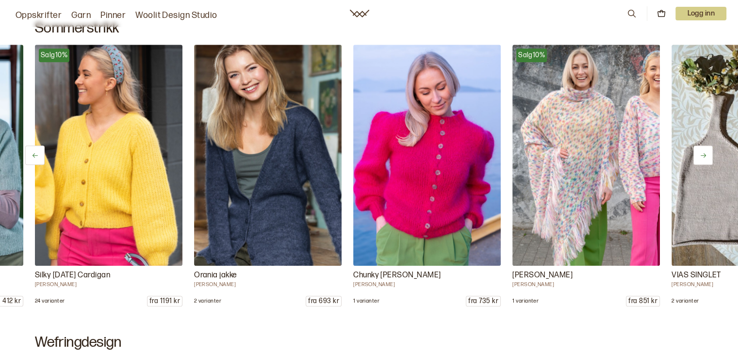
click at [698, 156] on button at bounding box center [702, 155] width 19 height 19
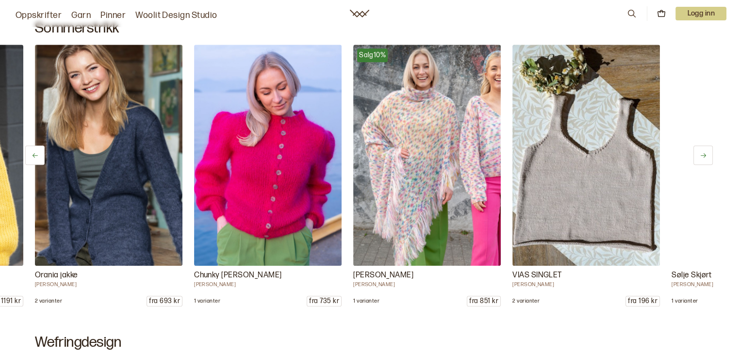
click at [698, 156] on button at bounding box center [702, 155] width 19 height 19
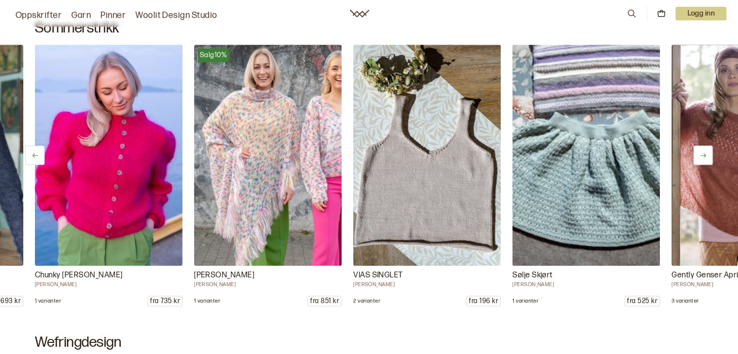
click at [698, 156] on button at bounding box center [702, 155] width 19 height 19
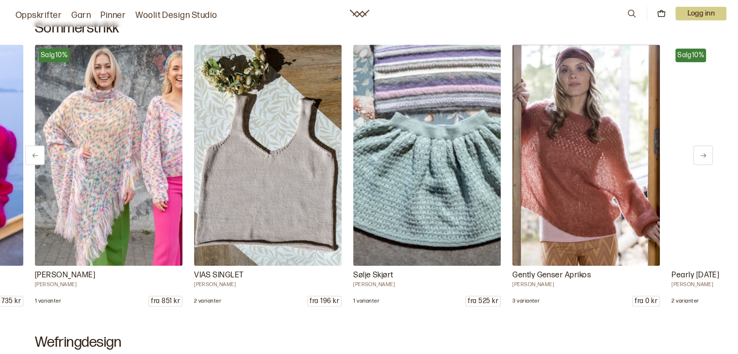
click at [698, 156] on button at bounding box center [702, 155] width 19 height 19
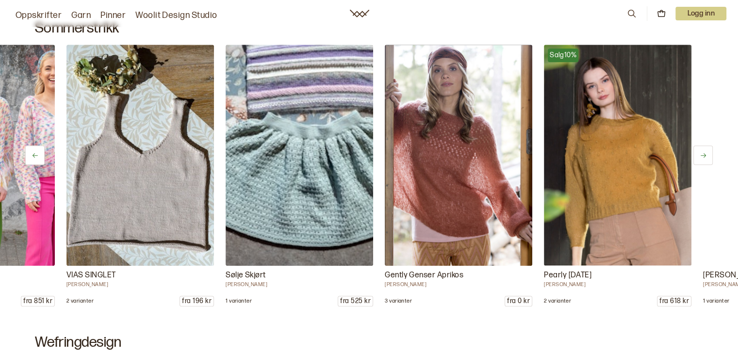
scroll to position [0, 6524]
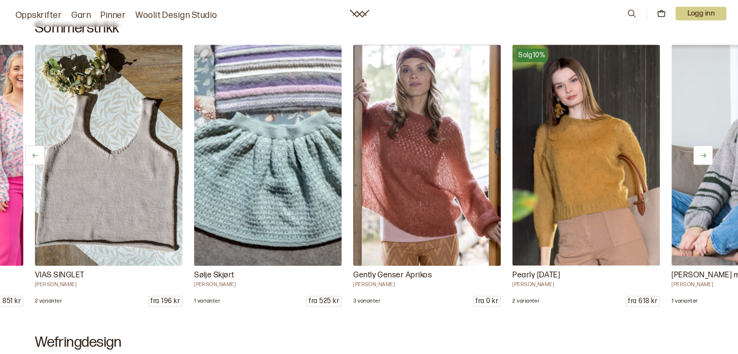
click at [698, 156] on button at bounding box center [702, 155] width 19 height 19
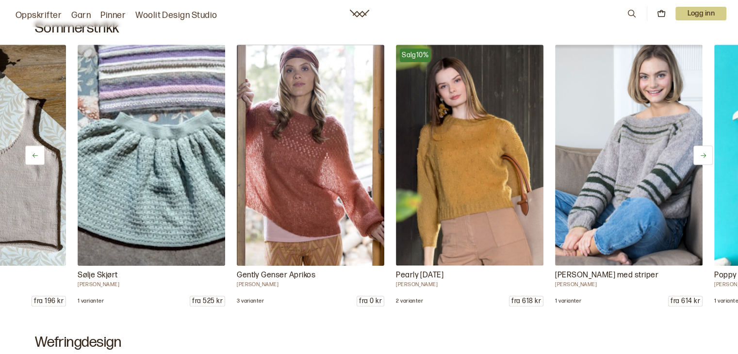
scroll to position [0, 6683]
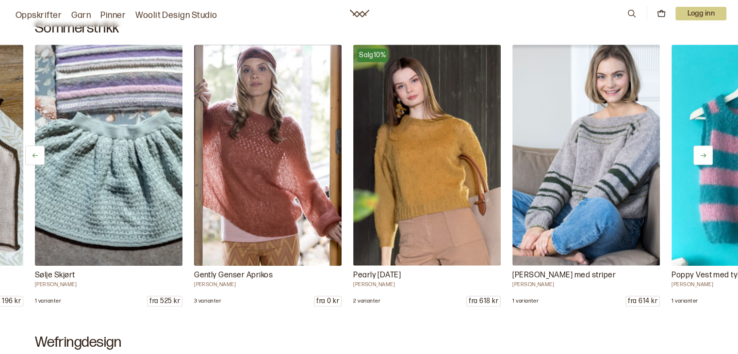
click at [698, 156] on button at bounding box center [702, 155] width 19 height 19
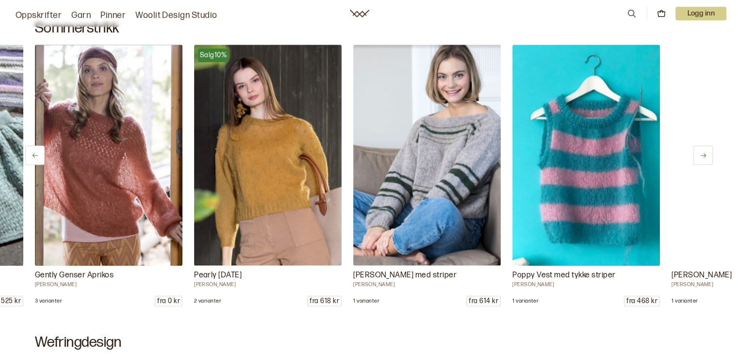
click at [698, 156] on button at bounding box center [702, 155] width 19 height 19
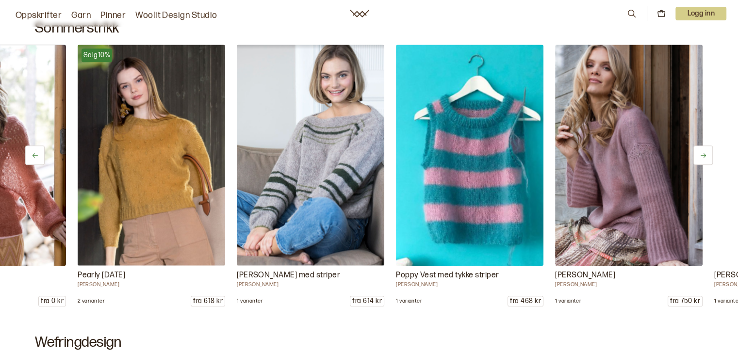
scroll to position [0, 7001]
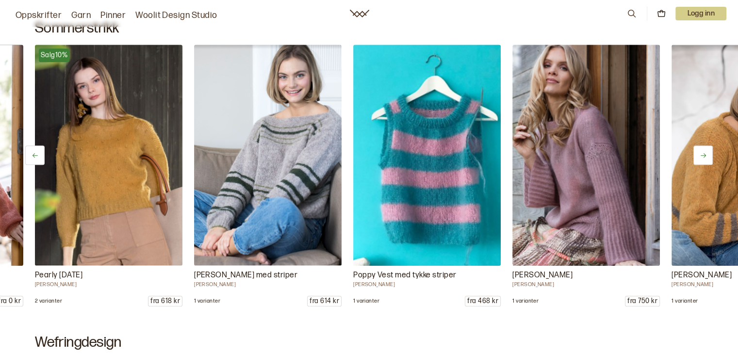
click at [698, 156] on button at bounding box center [702, 155] width 19 height 19
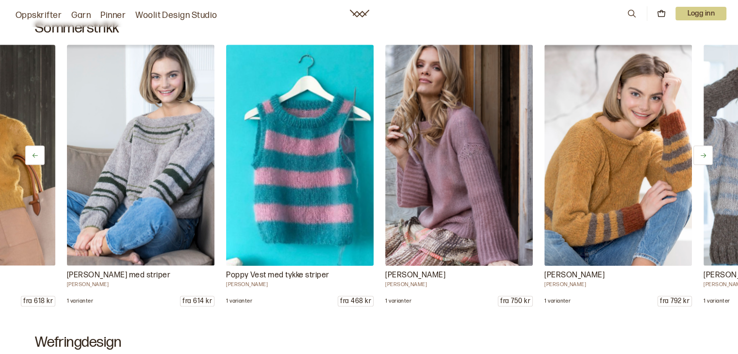
scroll to position [0, 7160]
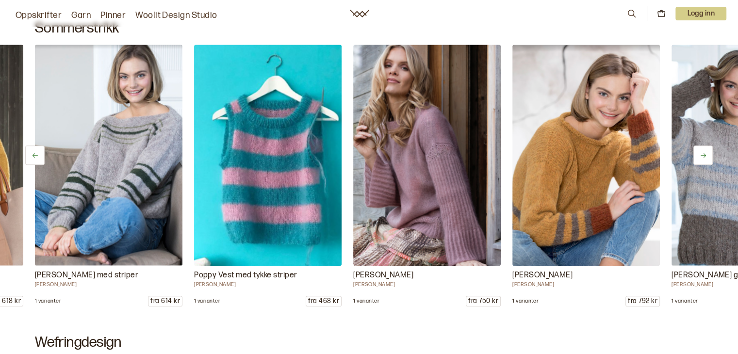
click at [698, 156] on button at bounding box center [702, 155] width 19 height 19
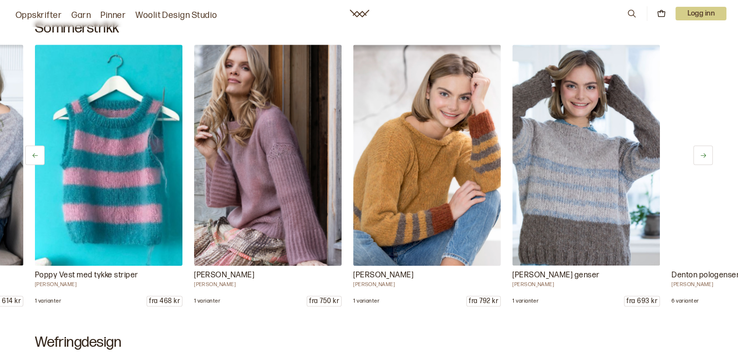
click at [698, 156] on button at bounding box center [702, 155] width 19 height 19
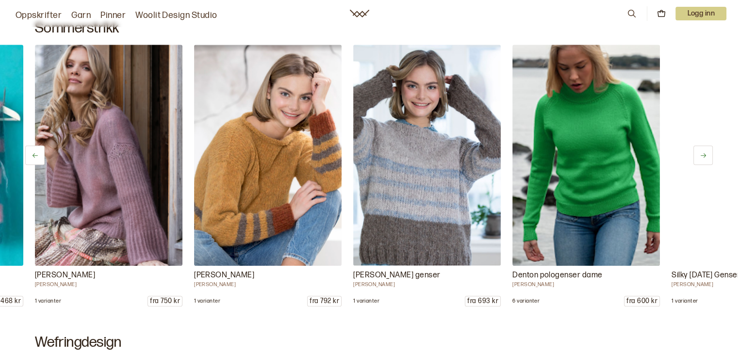
click at [698, 156] on button at bounding box center [702, 155] width 19 height 19
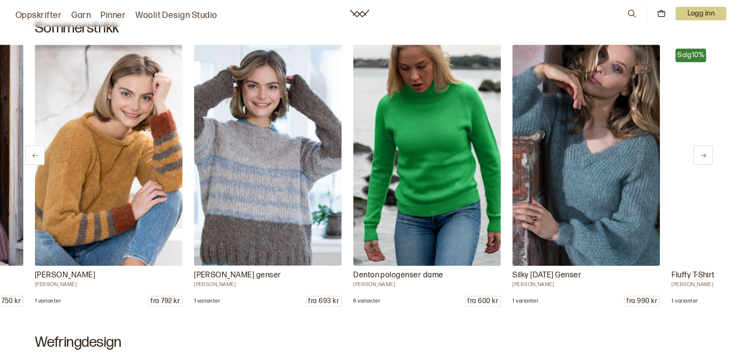
click at [698, 156] on button at bounding box center [702, 155] width 19 height 19
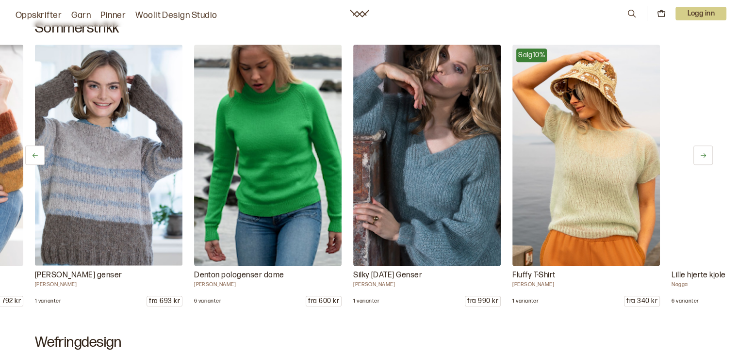
click at [698, 156] on button at bounding box center [702, 155] width 19 height 19
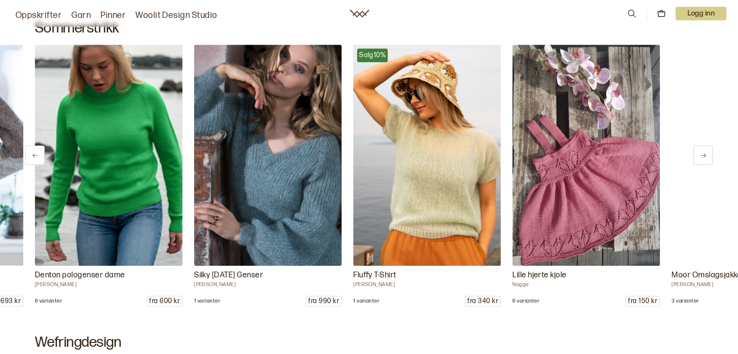
click at [698, 156] on button at bounding box center [702, 155] width 19 height 19
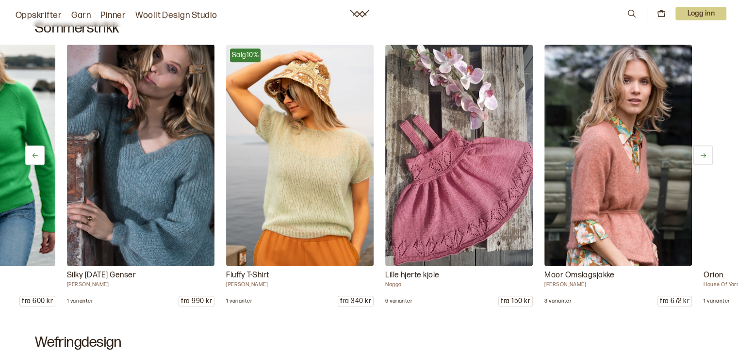
scroll to position [0, 8115]
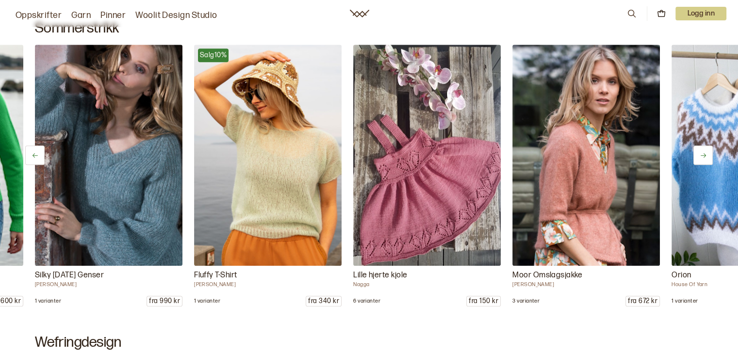
click at [698, 156] on button at bounding box center [702, 155] width 19 height 19
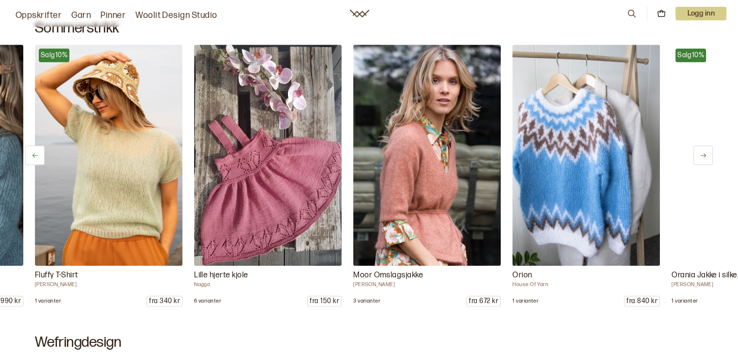
click at [698, 156] on button at bounding box center [702, 155] width 19 height 19
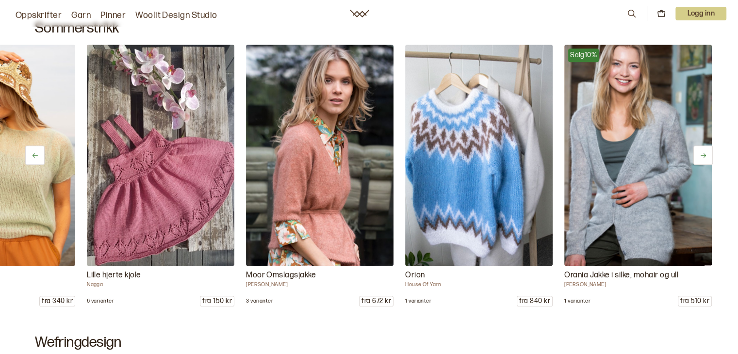
scroll to position [0, 8390]
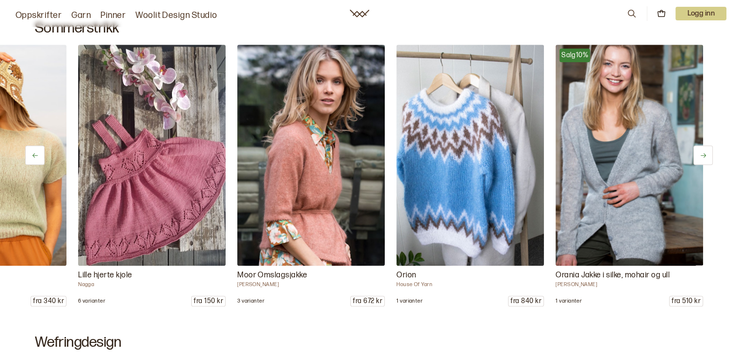
click at [698, 156] on button at bounding box center [702, 155] width 19 height 19
click at [35, 156] on icon at bounding box center [35, 155] width 7 height 7
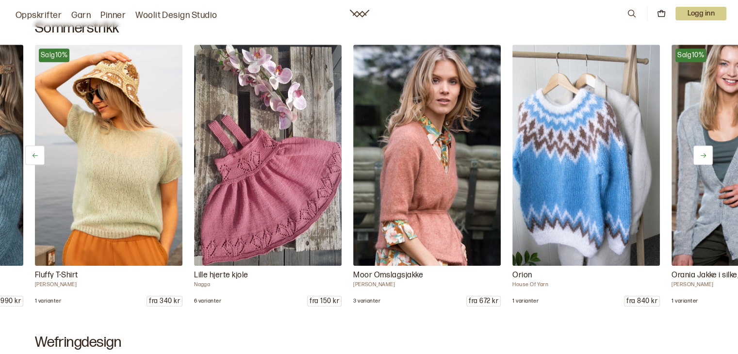
click at [35, 156] on icon at bounding box center [35, 155] width 7 height 7
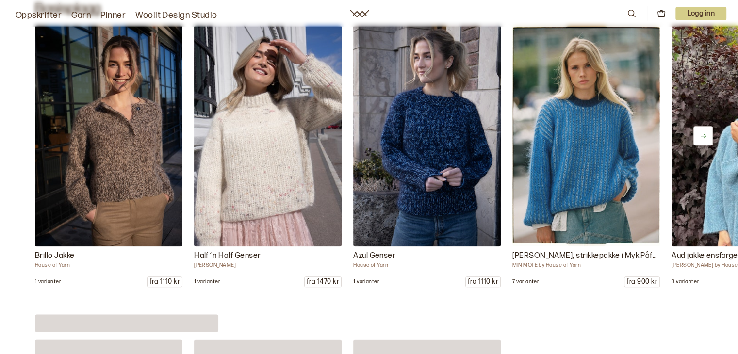
scroll to position [4803, 0]
